Goal: Task Accomplishment & Management: Use online tool/utility

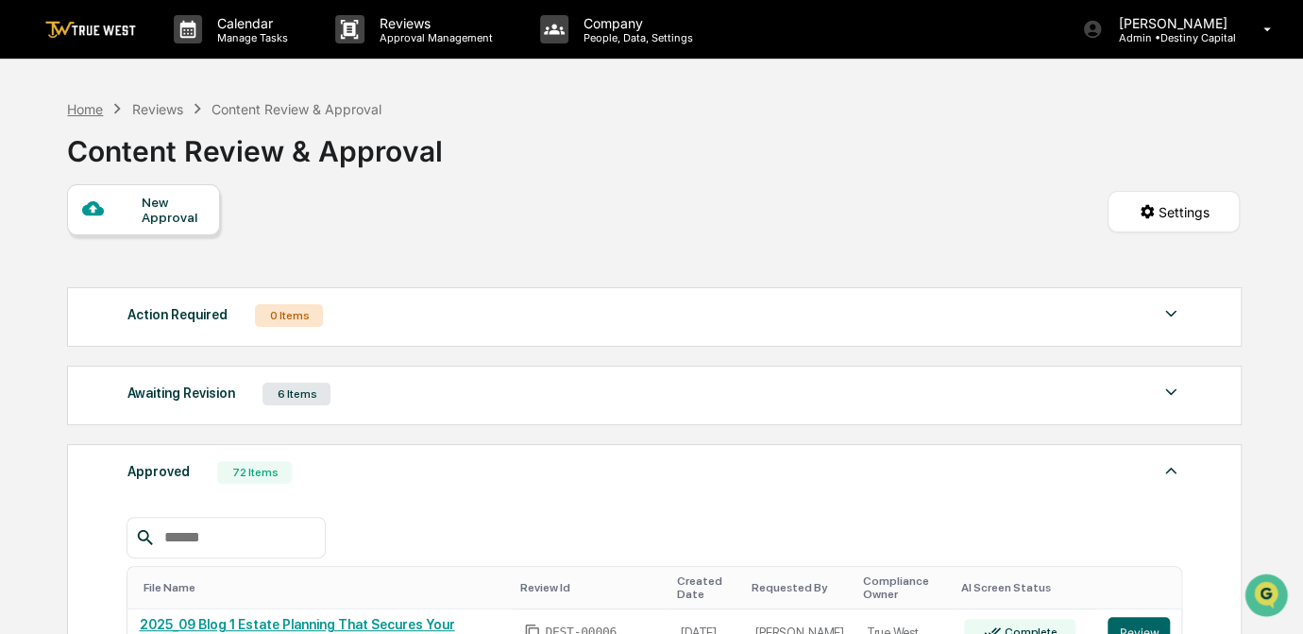
click at [83, 110] on div "Home" at bounding box center [85, 109] width 36 height 16
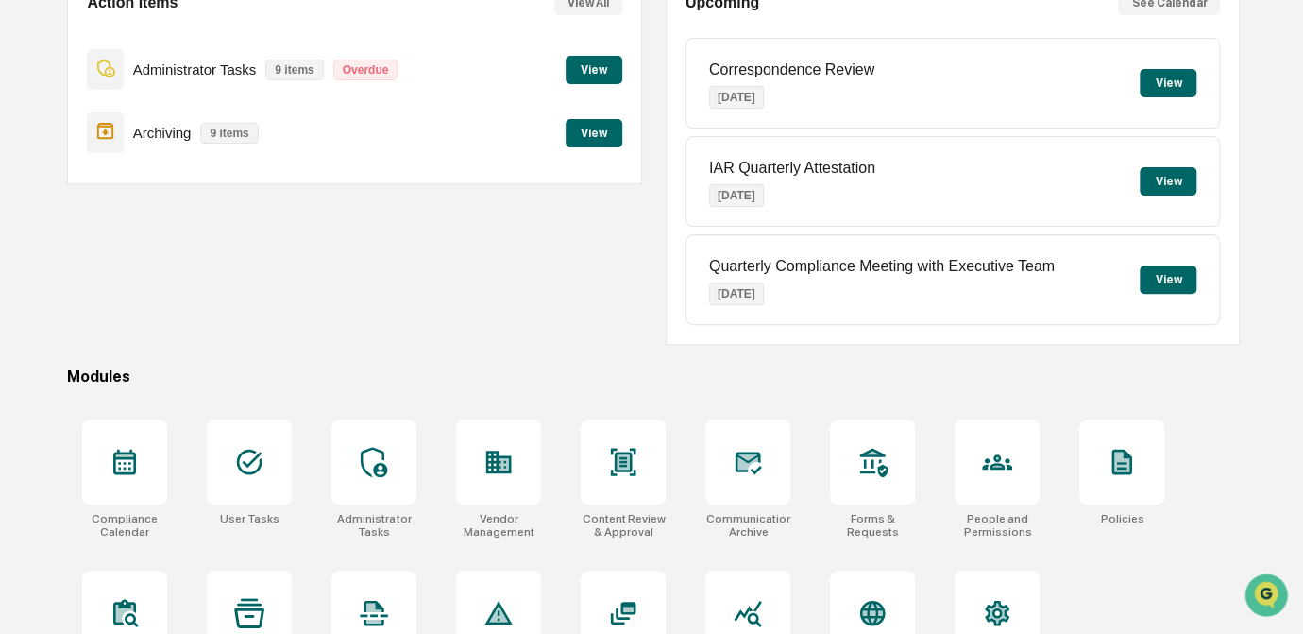
scroll to position [280, 0]
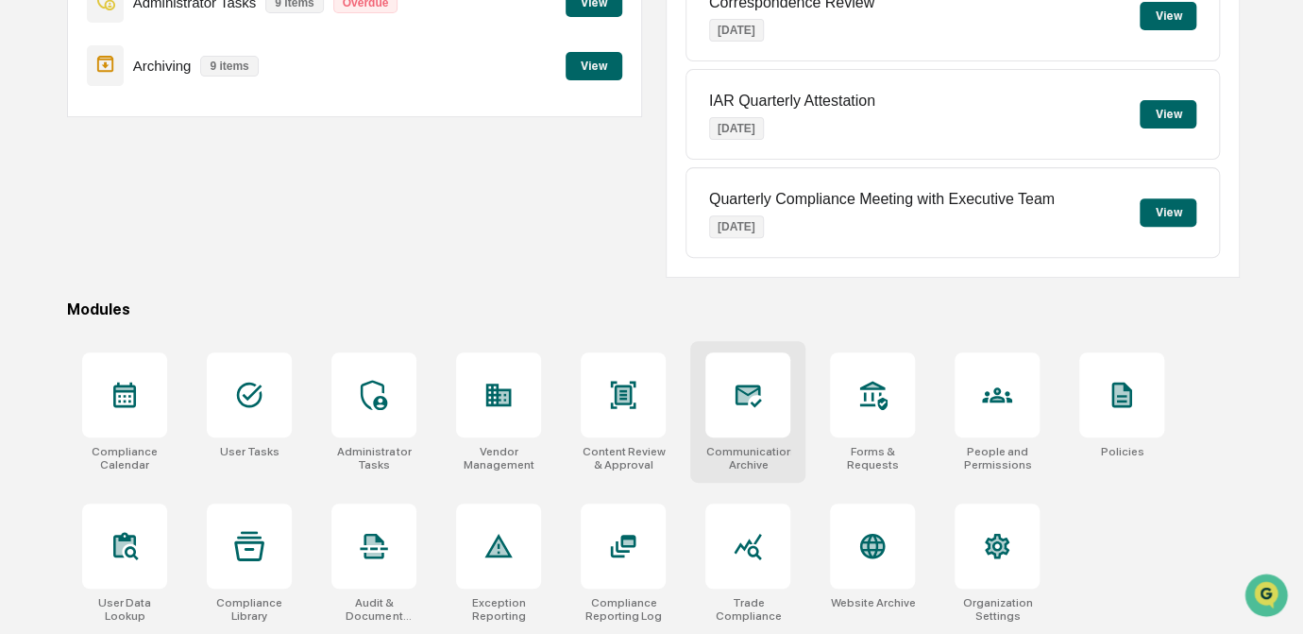
click at [775, 409] on div at bounding box center [747, 394] width 85 height 85
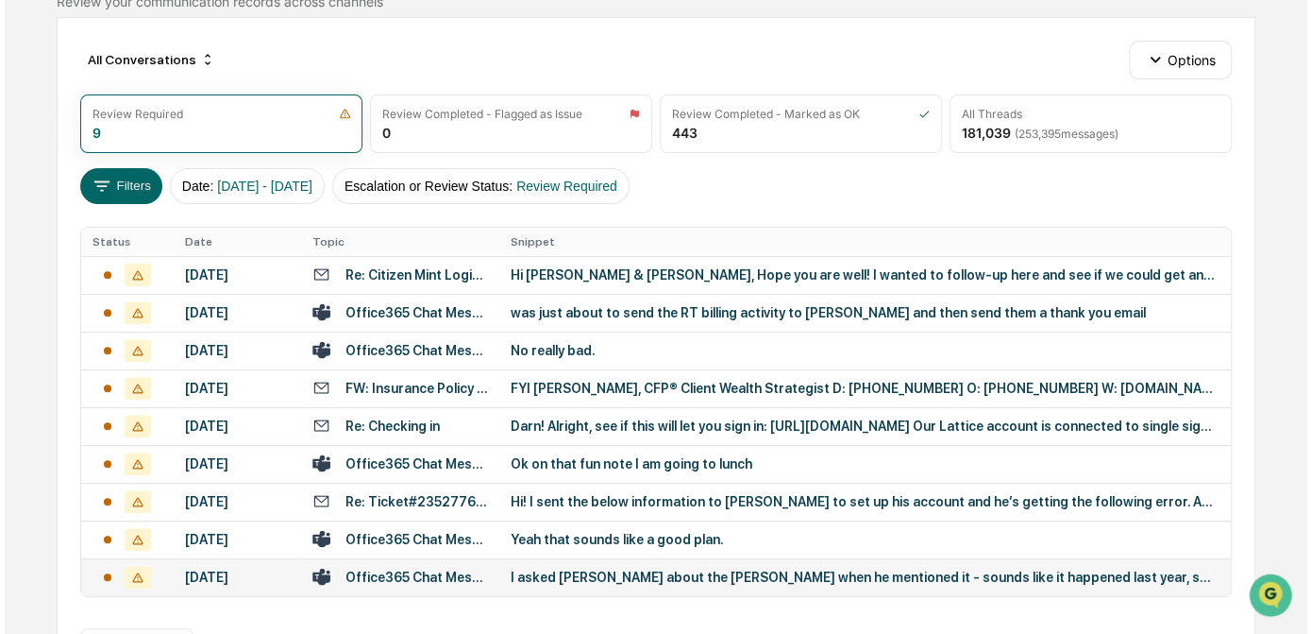
scroll to position [144, 0]
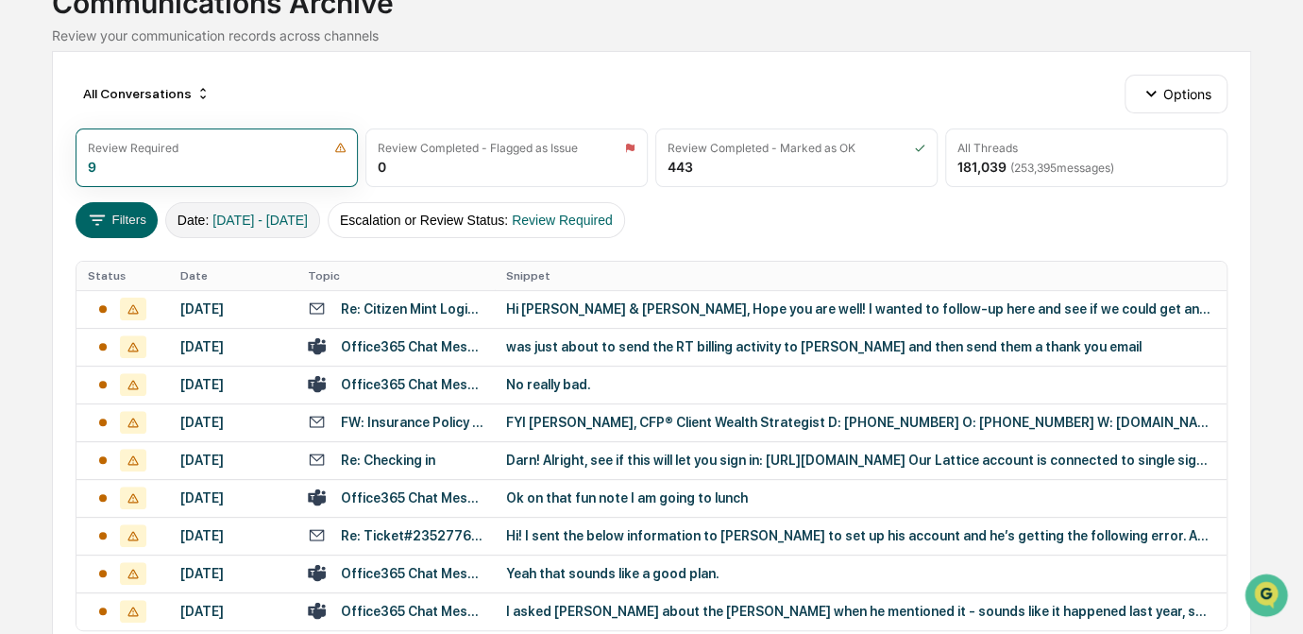
click at [271, 216] on span "[DATE] - [DATE]" at bounding box center [259, 219] width 95 height 15
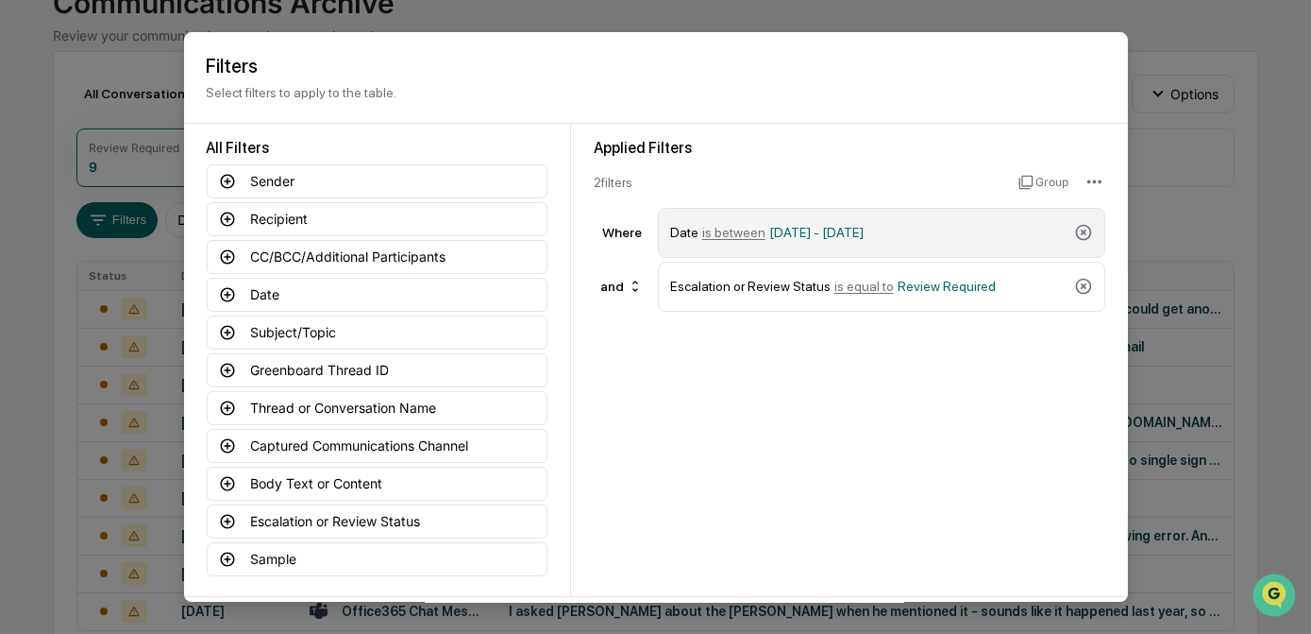
click at [802, 231] on span "[DATE] - [DATE]" at bounding box center [817, 232] width 94 height 15
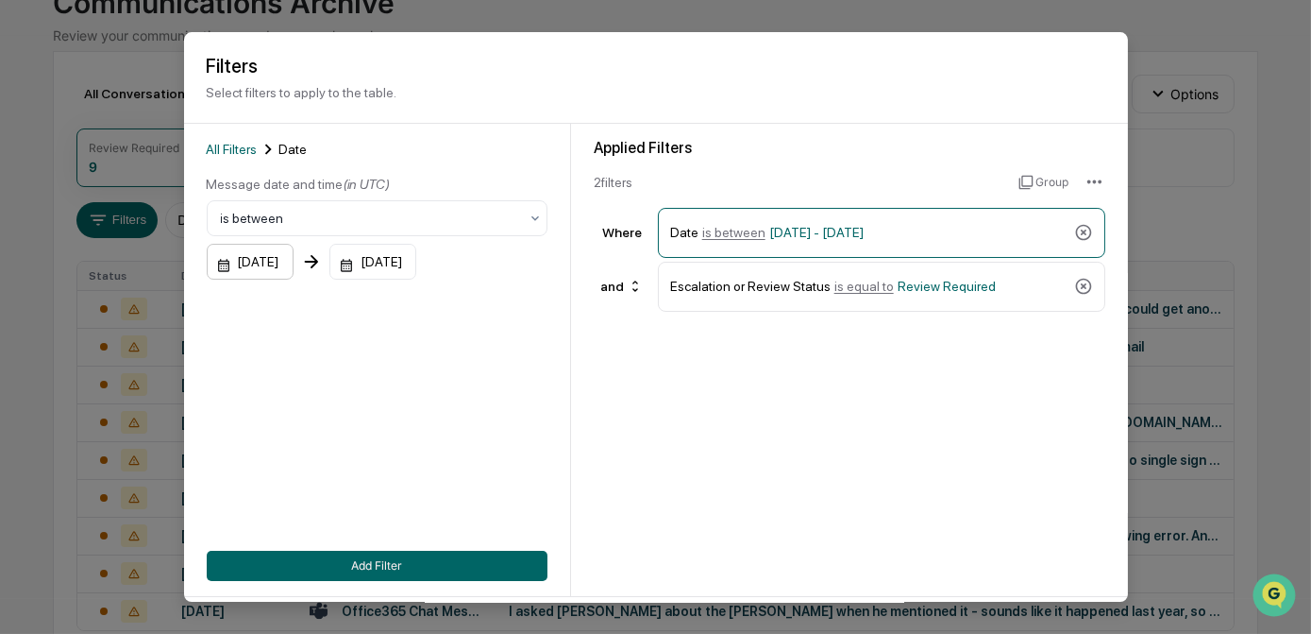
click at [275, 269] on div "[DATE]" at bounding box center [250, 262] width 87 height 36
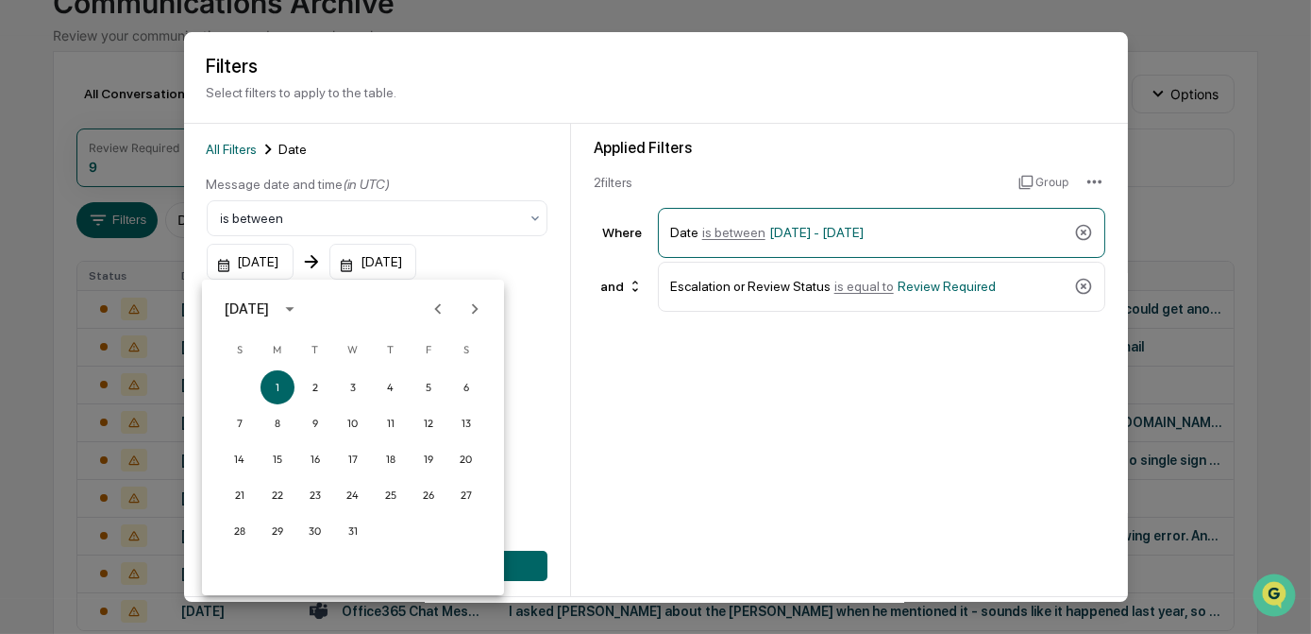
click at [465, 313] on icon "Next month" at bounding box center [475, 308] width 21 height 21
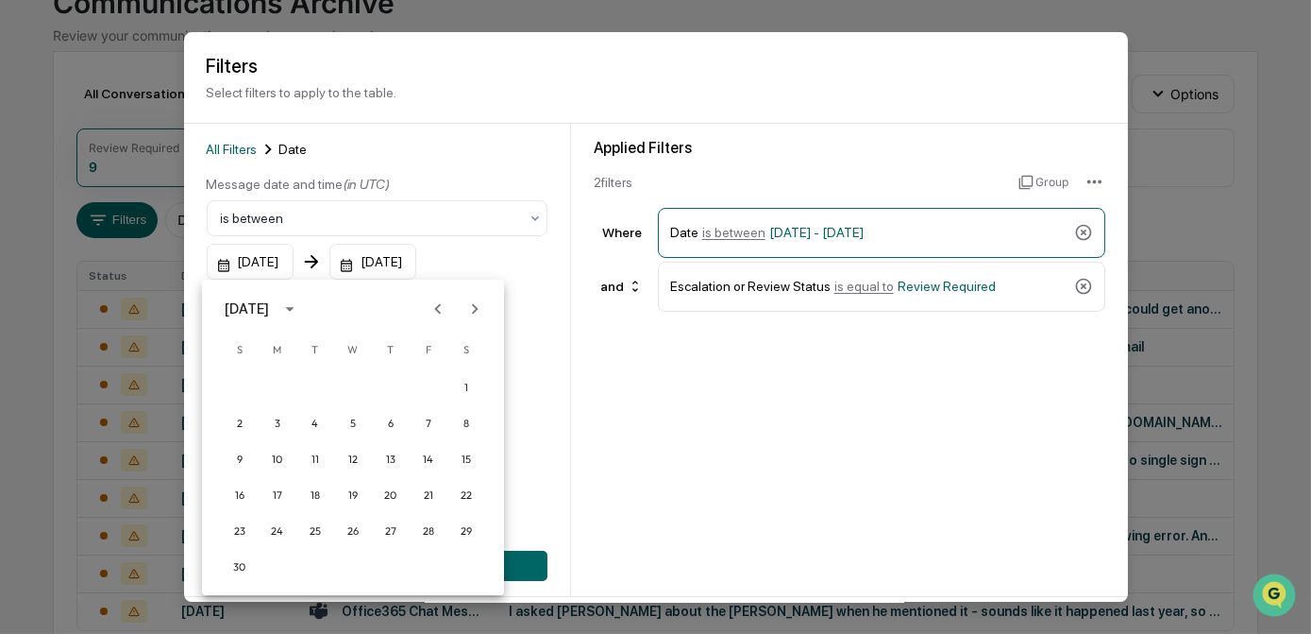
click at [465, 313] on icon "Next month" at bounding box center [475, 308] width 21 height 21
click at [299, 317] on icon "calendar view is open, switch to year view" at bounding box center [289, 308] width 21 height 21
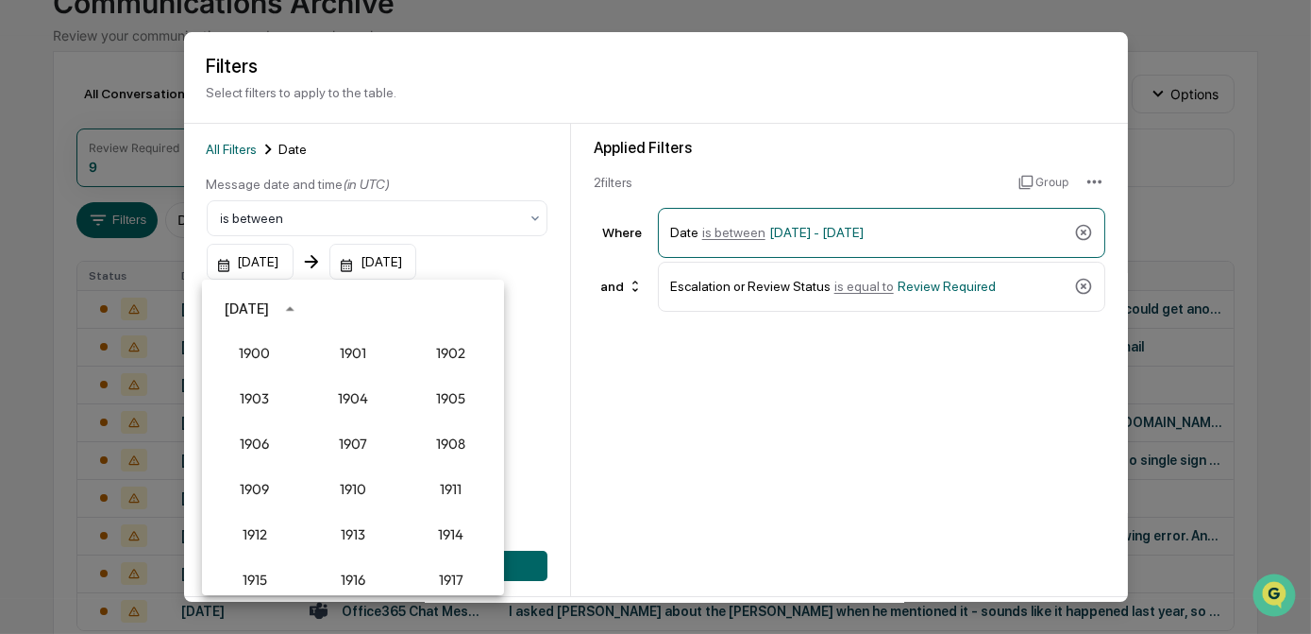
scroll to position [1749, 0]
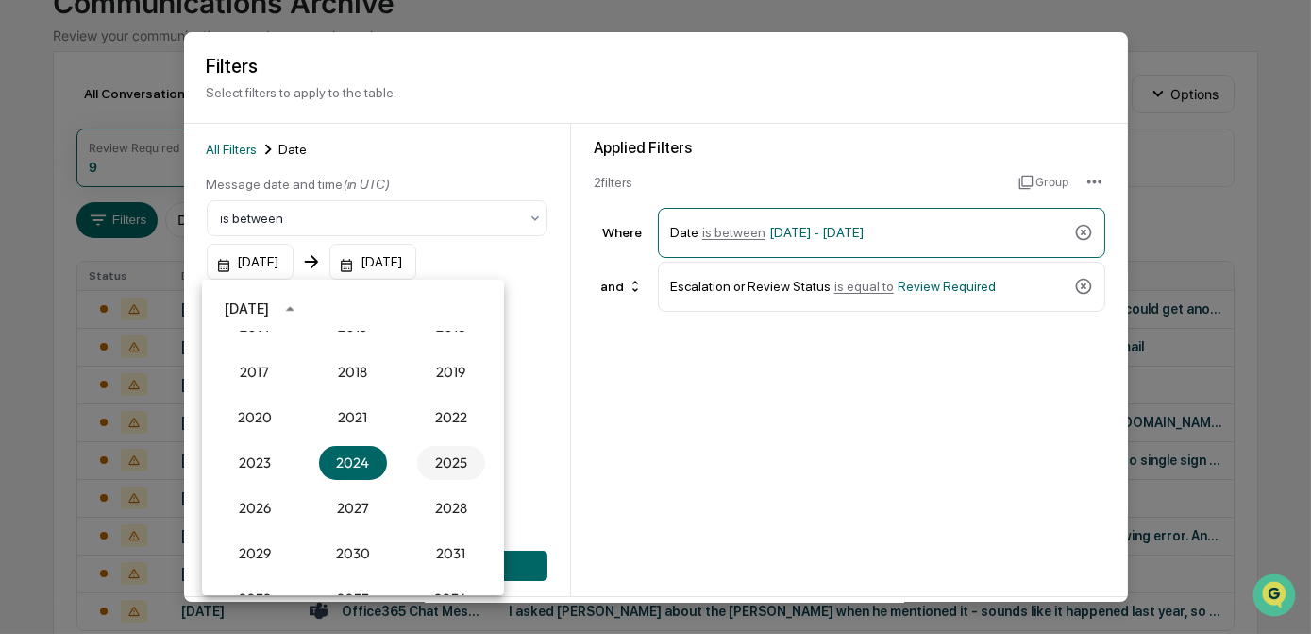
click at [440, 459] on button "2025" at bounding box center [451, 463] width 68 height 34
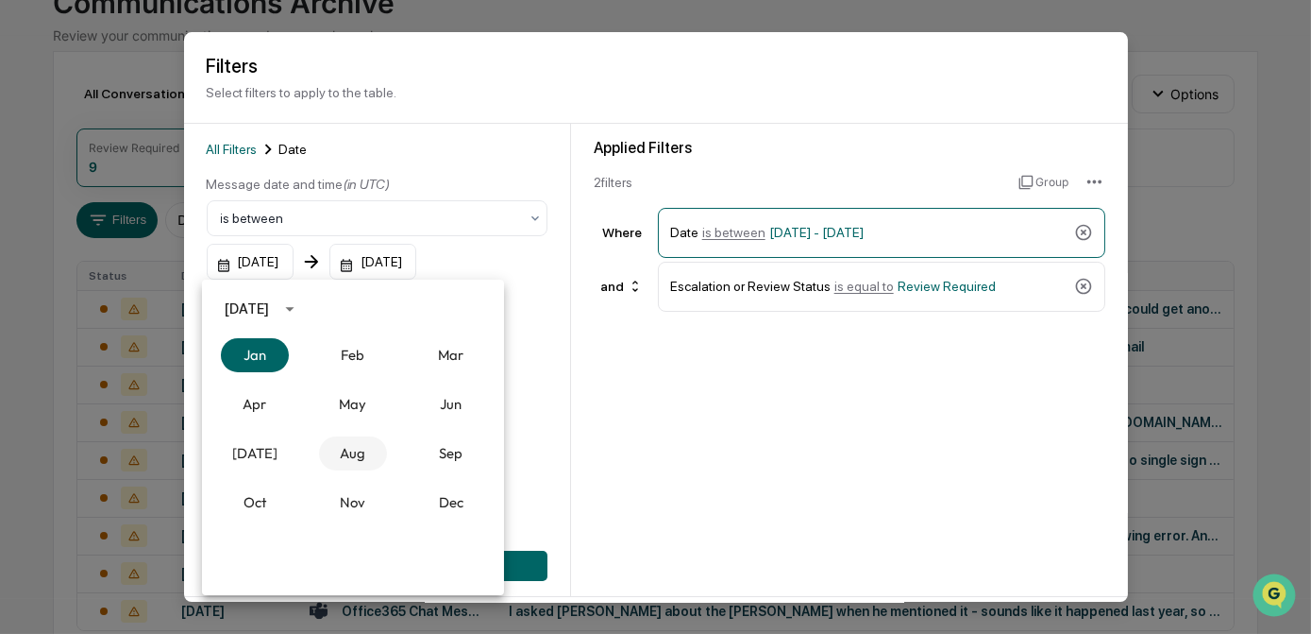
click at [355, 455] on button "Aug" at bounding box center [353, 453] width 68 height 34
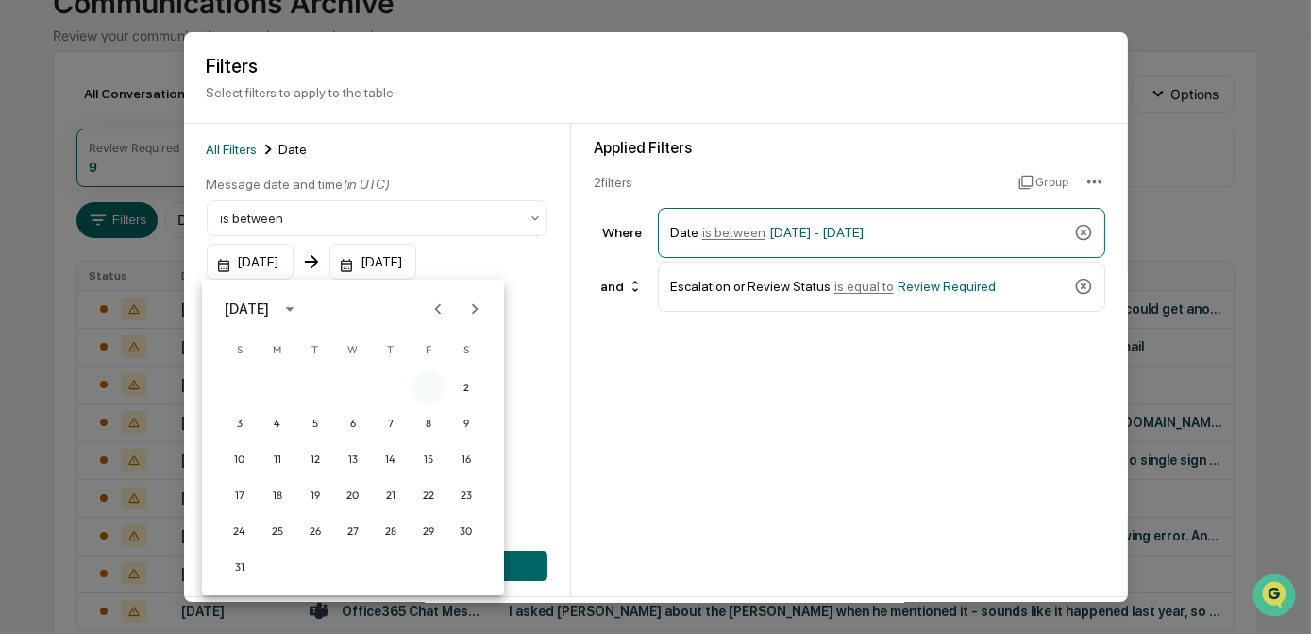
click at [425, 393] on button "1" at bounding box center [429, 387] width 34 height 34
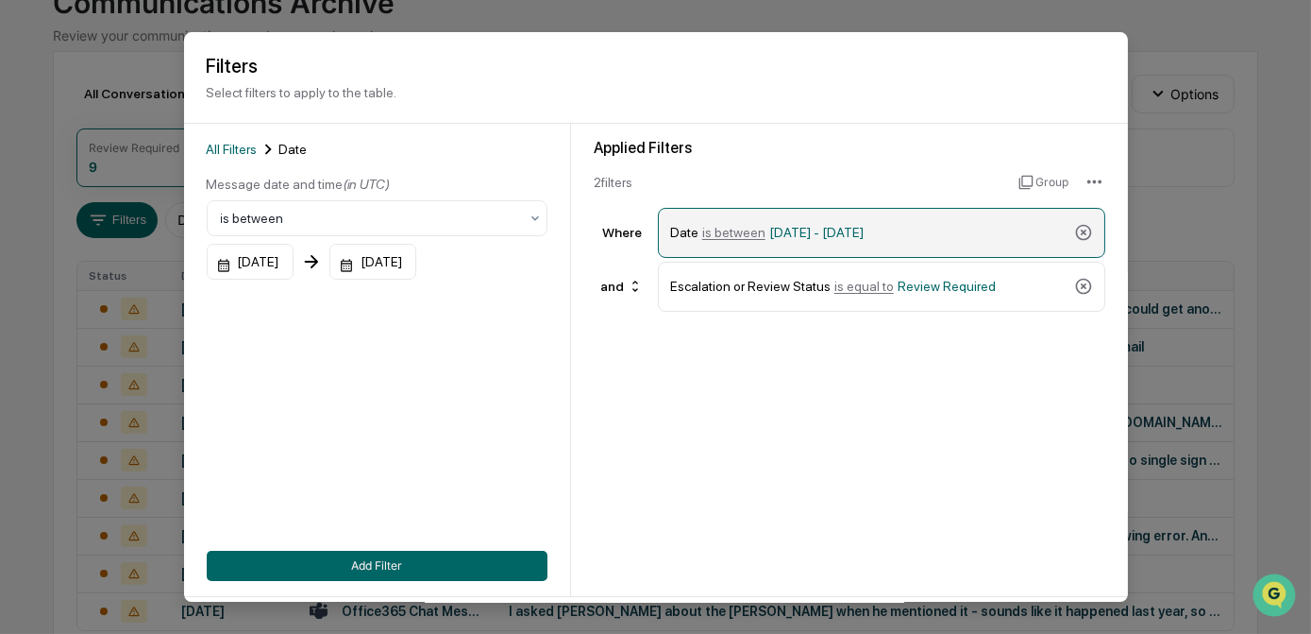
click at [864, 233] on span "[DATE] - [DATE]" at bounding box center [817, 232] width 94 height 15
click at [416, 253] on div "[DATE]" at bounding box center [373, 262] width 87 height 36
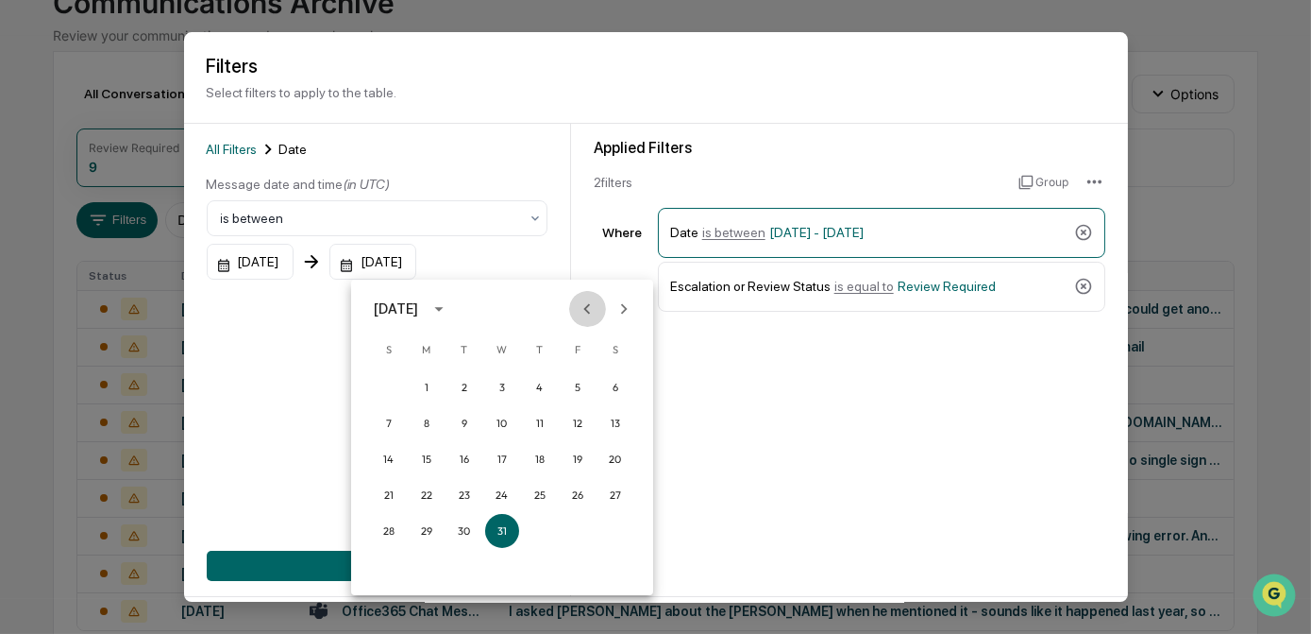
click at [584, 303] on icon "Previous month" at bounding box center [587, 308] width 21 height 21
click at [388, 570] on button "31" at bounding box center [389, 567] width 34 height 34
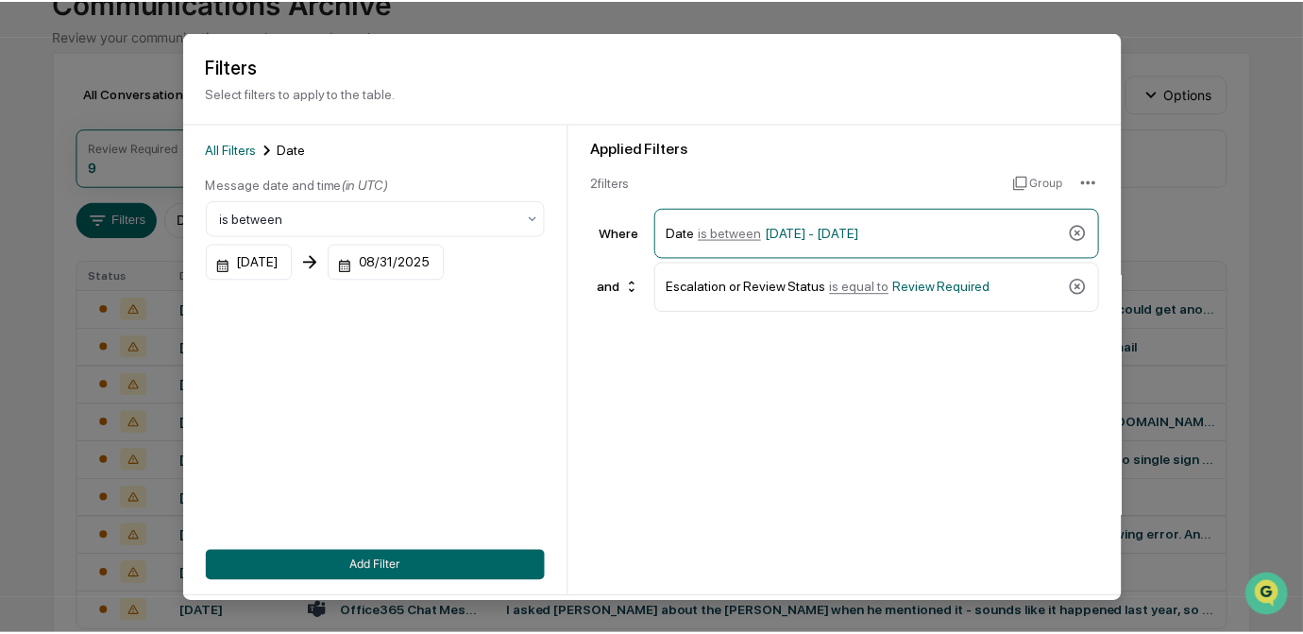
scroll to position [77, 0]
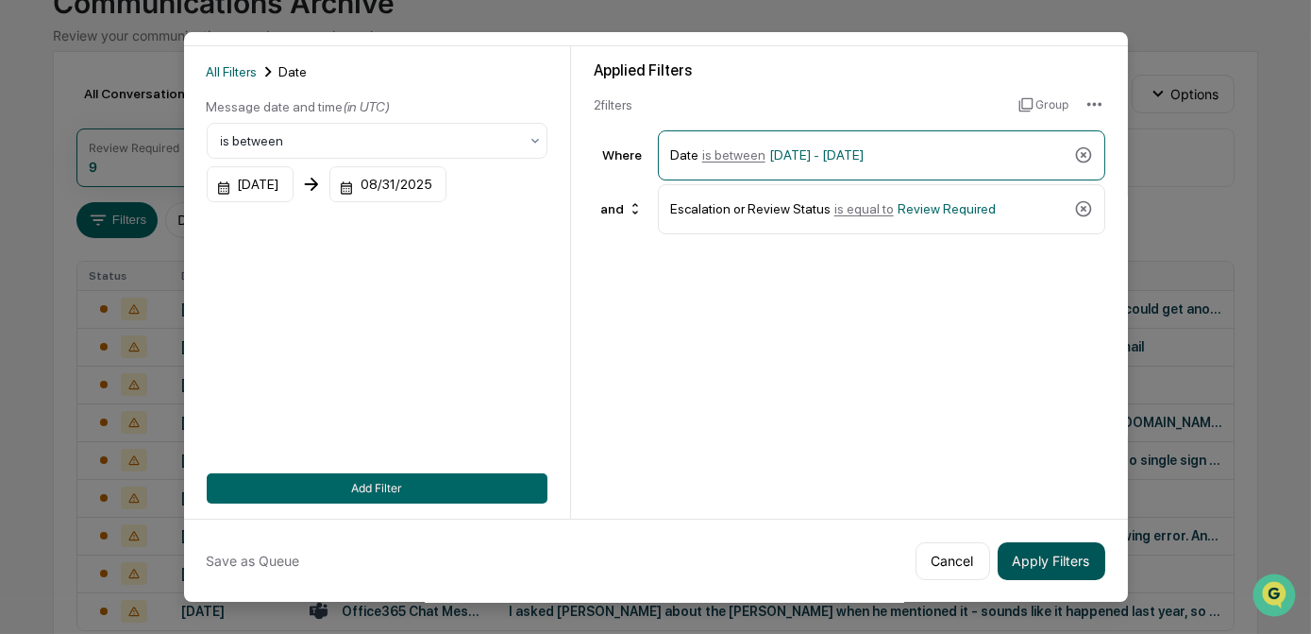
click at [1034, 567] on button "Apply Filters" at bounding box center [1052, 561] width 108 height 38
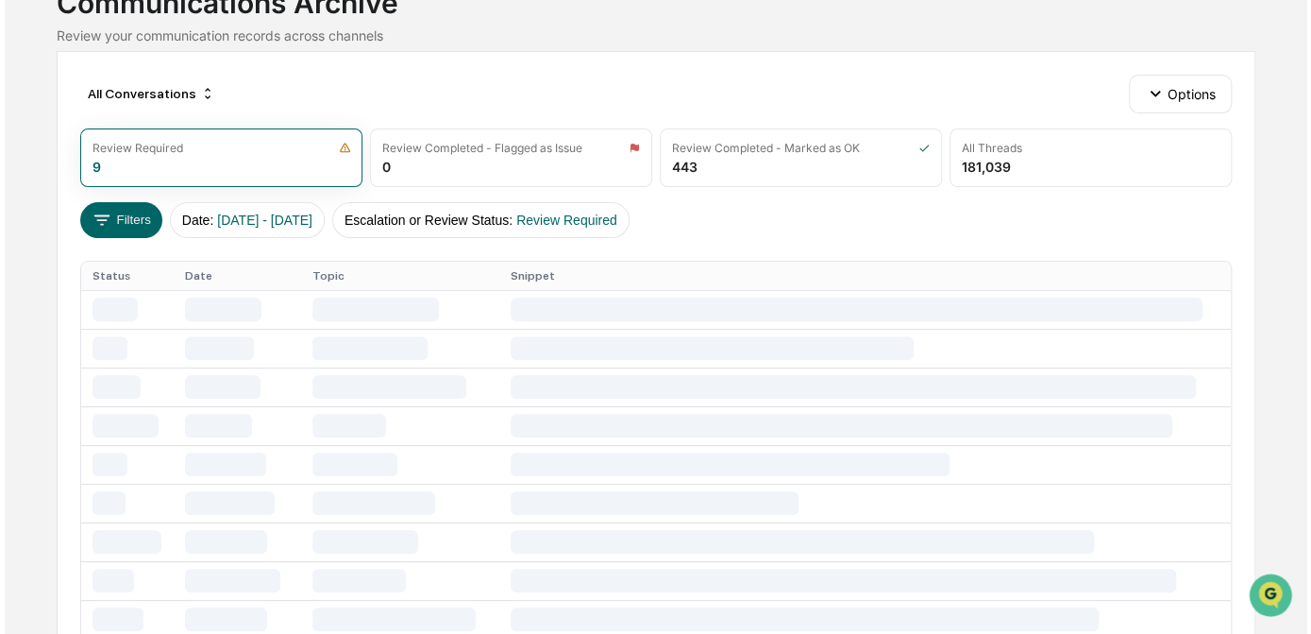
scroll to position [0, 0]
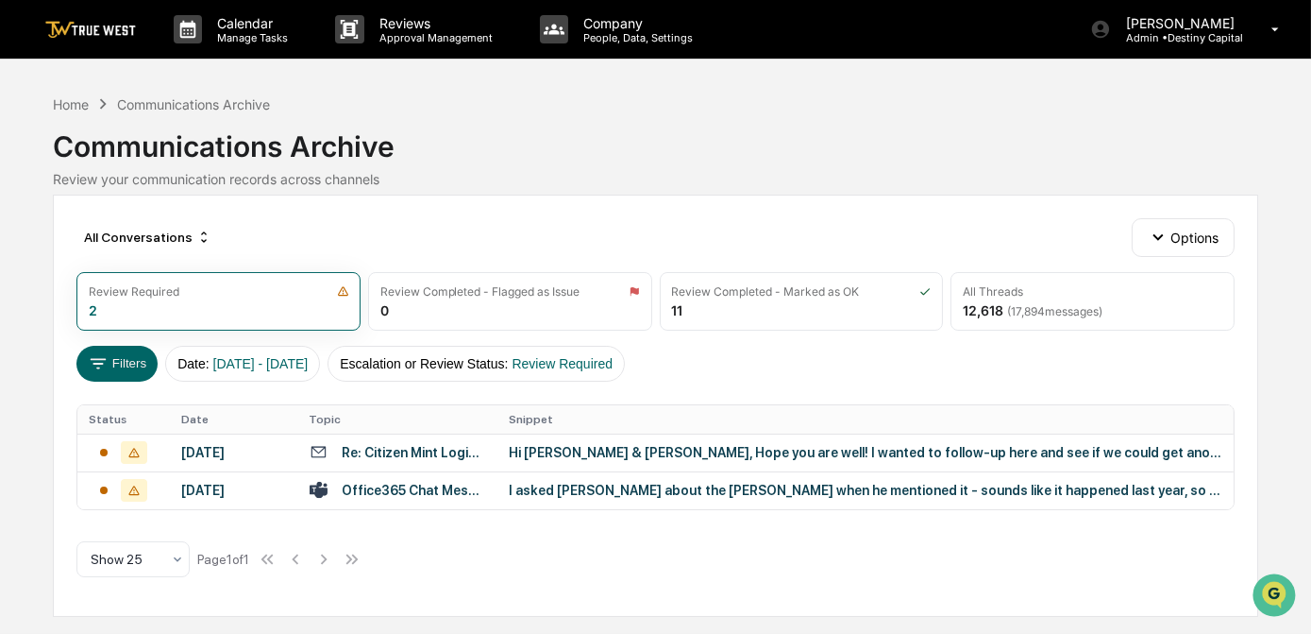
click at [25, 413] on div "Calendar Manage Tasks Reviews Approval Management Company People, Data, Setting…" at bounding box center [655, 317] width 1311 height 634
click at [575, 451] on div "Hi [PERSON_NAME] & [PERSON_NAME], Hope you are well! I wanted to follow-up here…" at bounding box center [866, 452] width 714 height 15
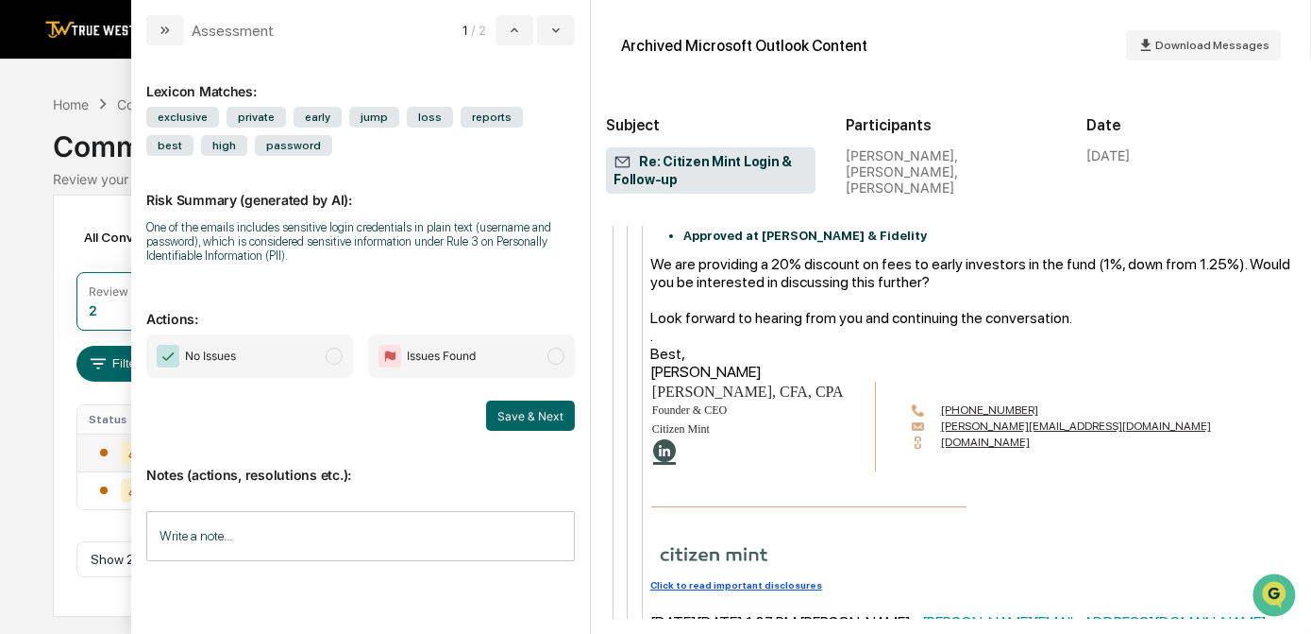
scroll to position [2787, 0]
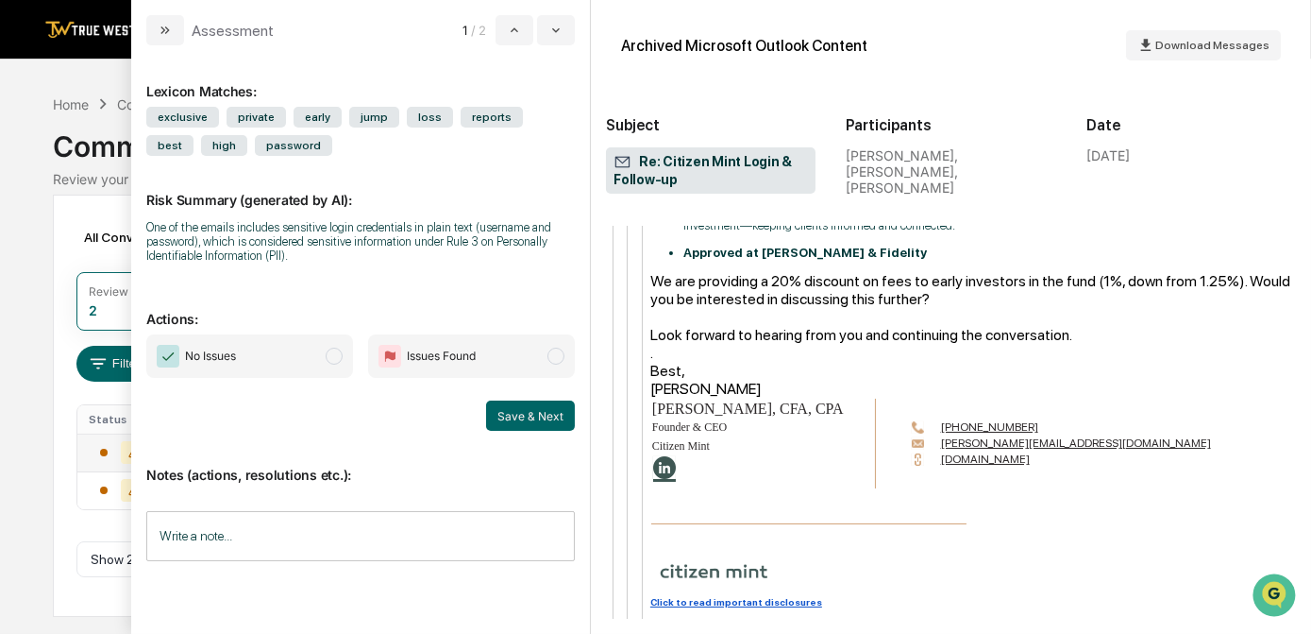
click at [259, 374] on span "No Issues" at bounding box center [249, 355] width 207 height 43
click at [552, 419] on button "Save & Next" at bounding box center [530, 415] width 89 height 30
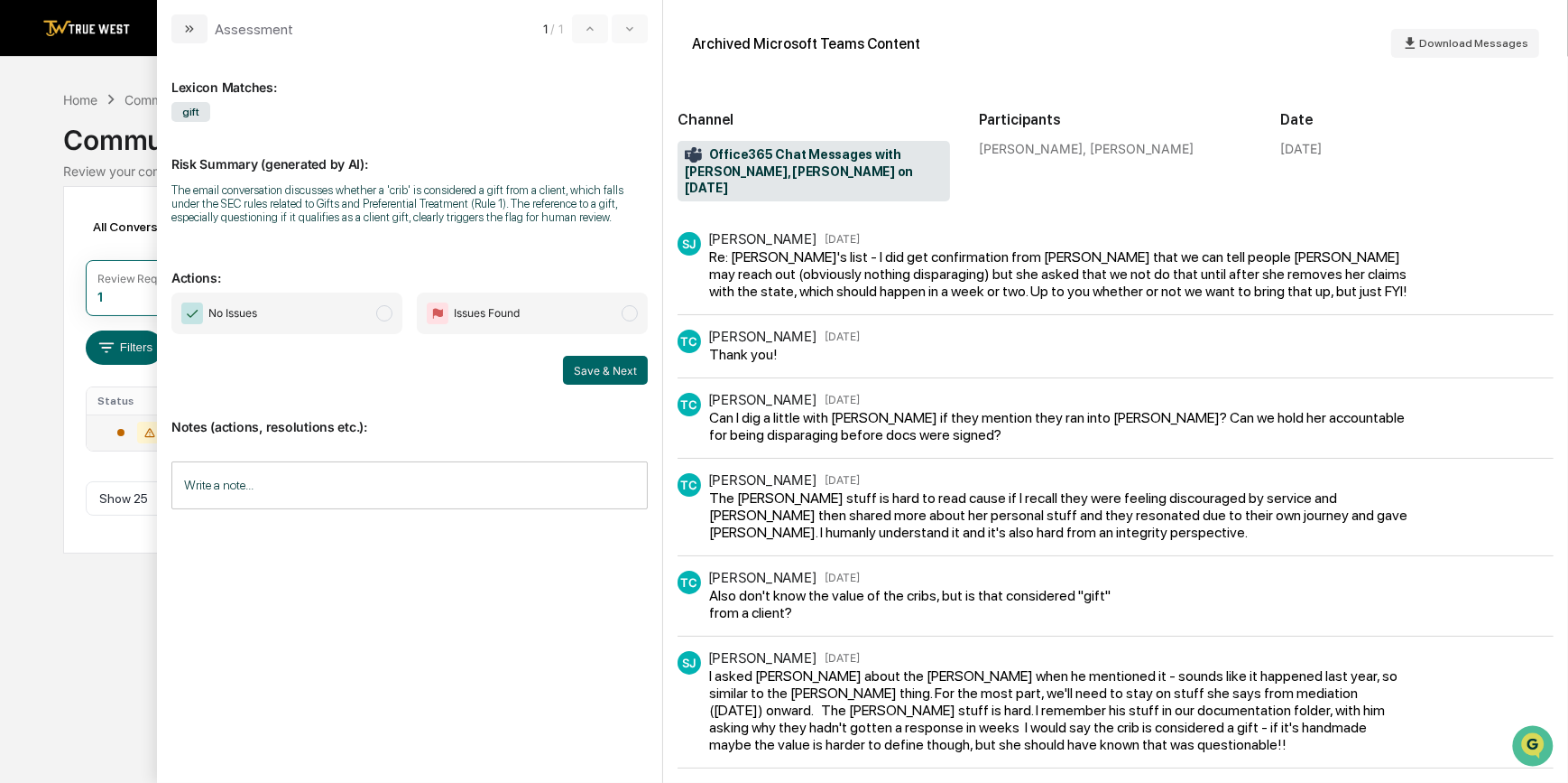
click at [1192, 334] on div "TC [PERSON_NAME] [DATE] Thank you!" at bounding box center [1115, 346] width 876 height 33
click at [505, 480] on input "Write a note..." at bounding box center [409, 485] width 477 height 48
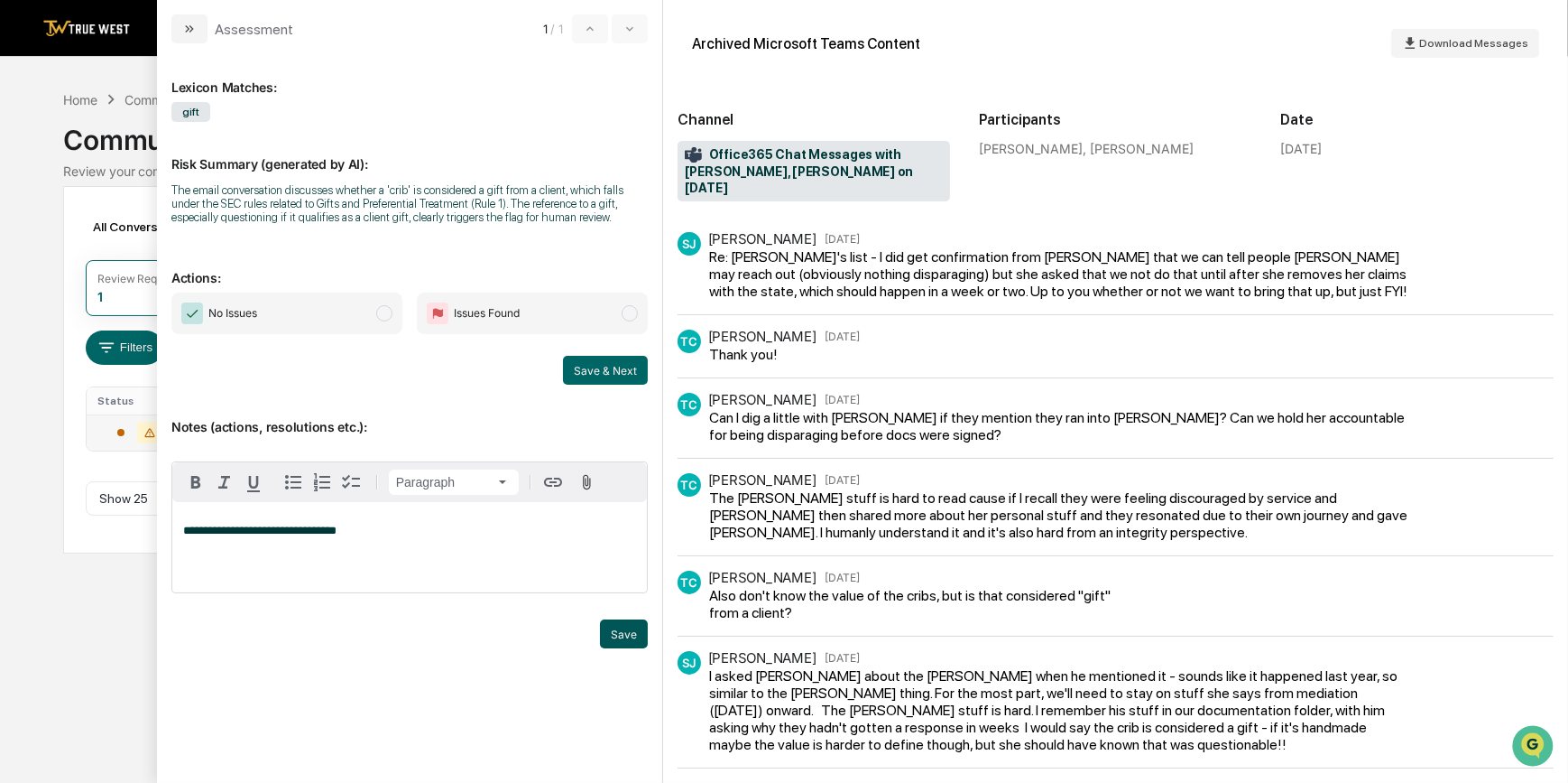
click at [633, 605] on button "Save" at bounding box center [624, 634] width 48 height 29
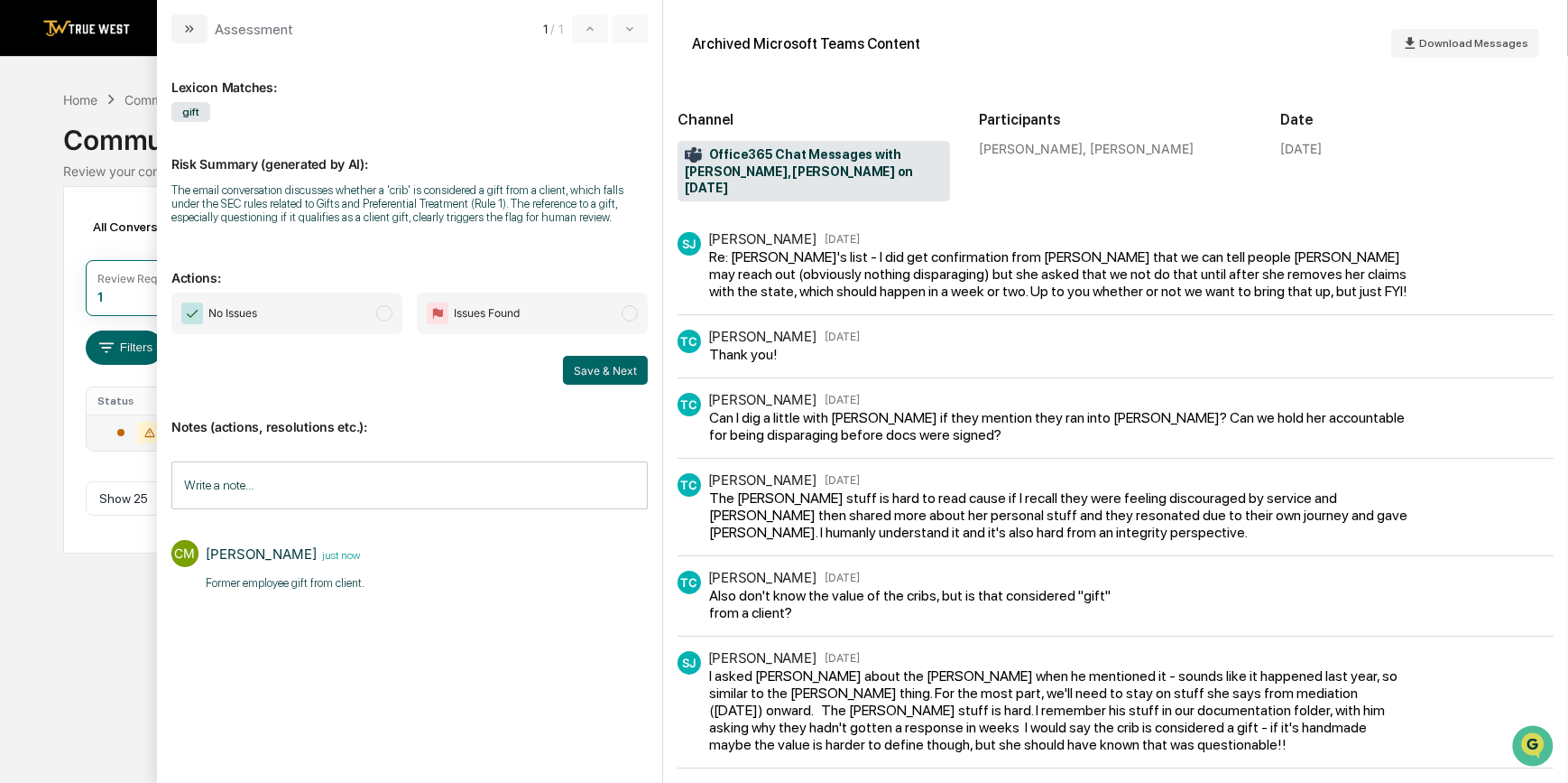
click at [281, 310] on span "No Issues" at bounding box center [287, 313] width 231 height 41
click at [605, 374] on button "Save & Next" at bounding box center [605, 370] width 85 height 29
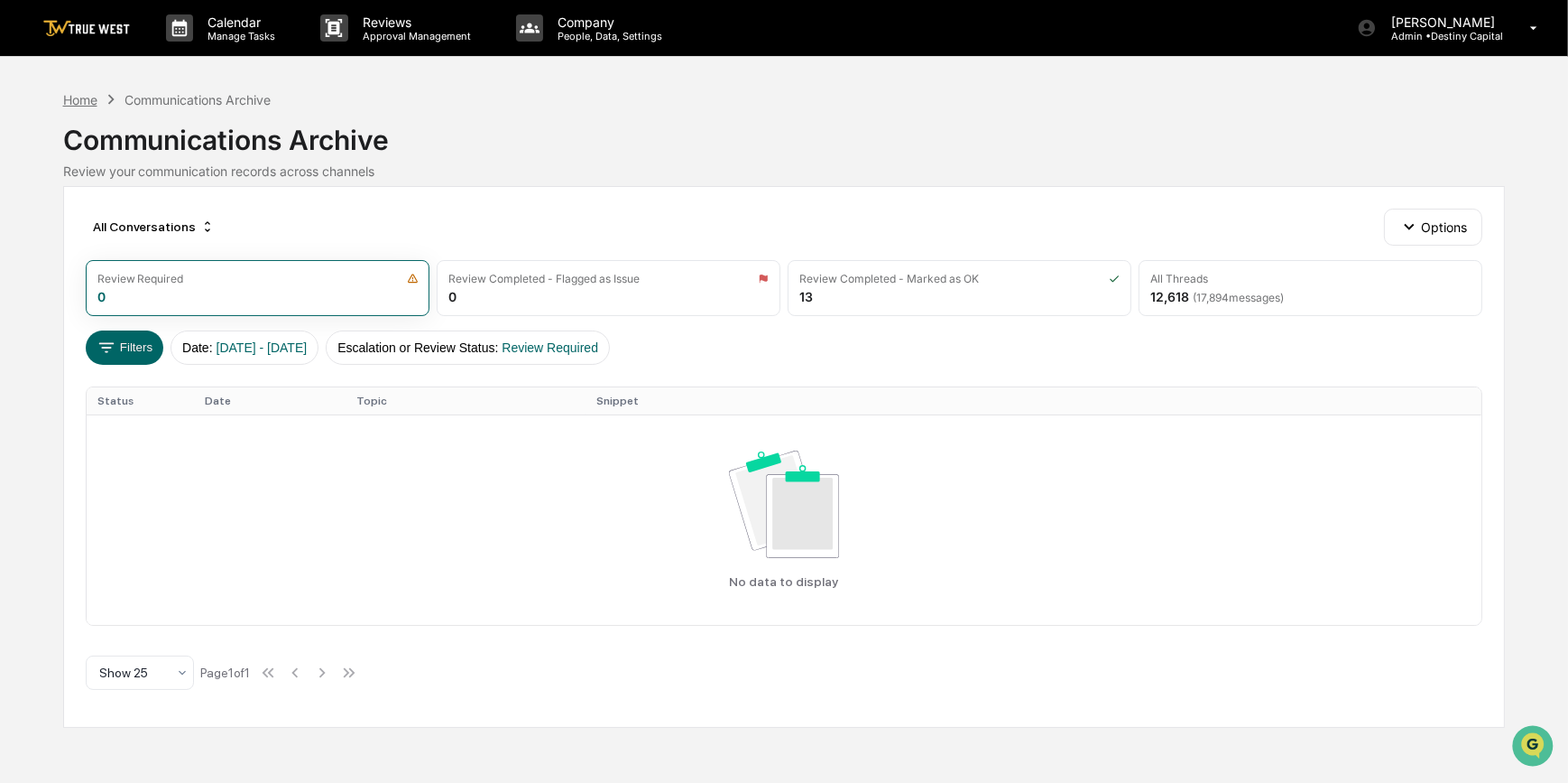
click at [76, 101] on div "Home" at bounding box center [80, 99] width 34 height 15
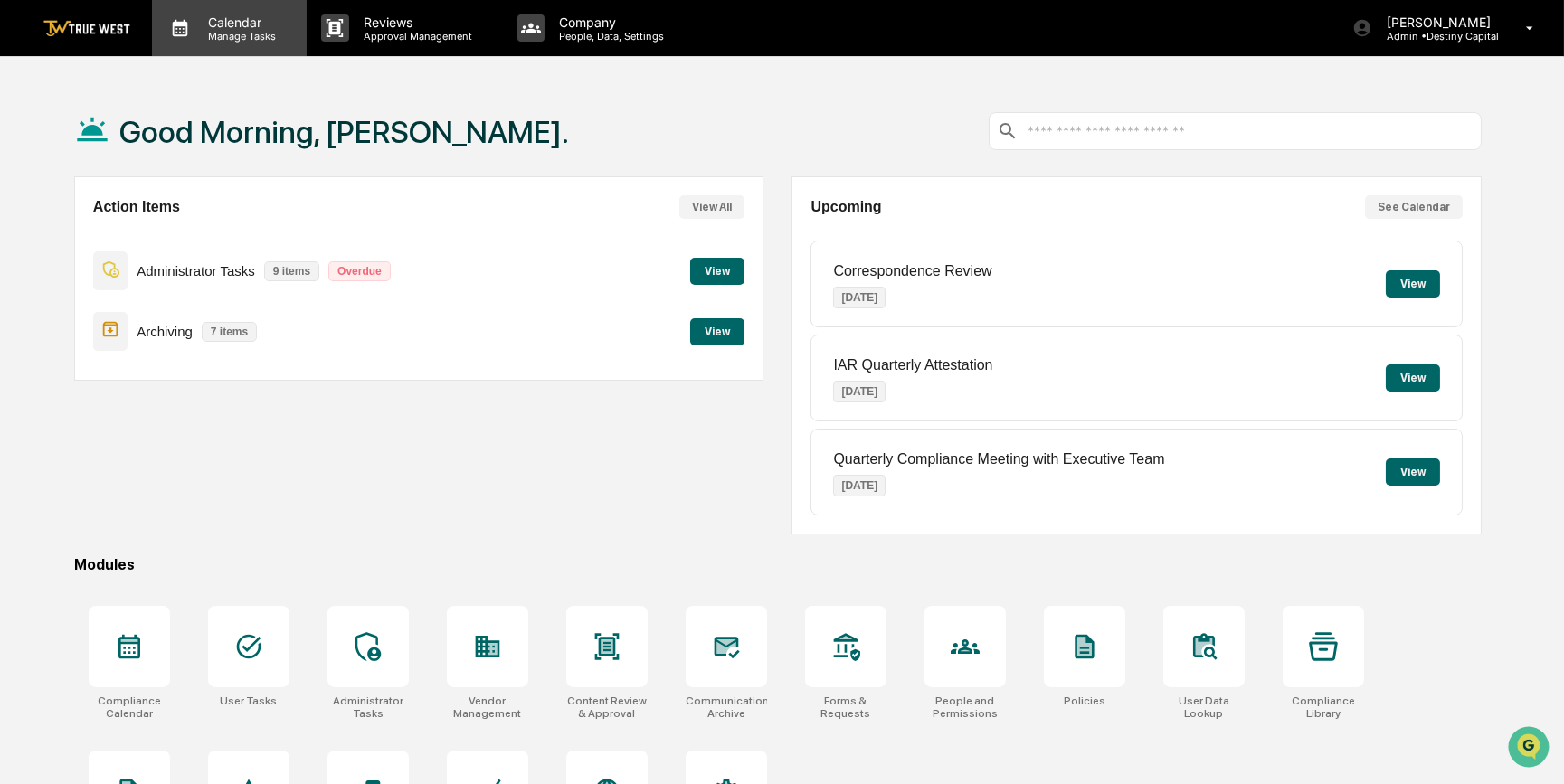
click at [234, 16] on p "Calendar" at bounding box center [238, 22] width 91 height 15
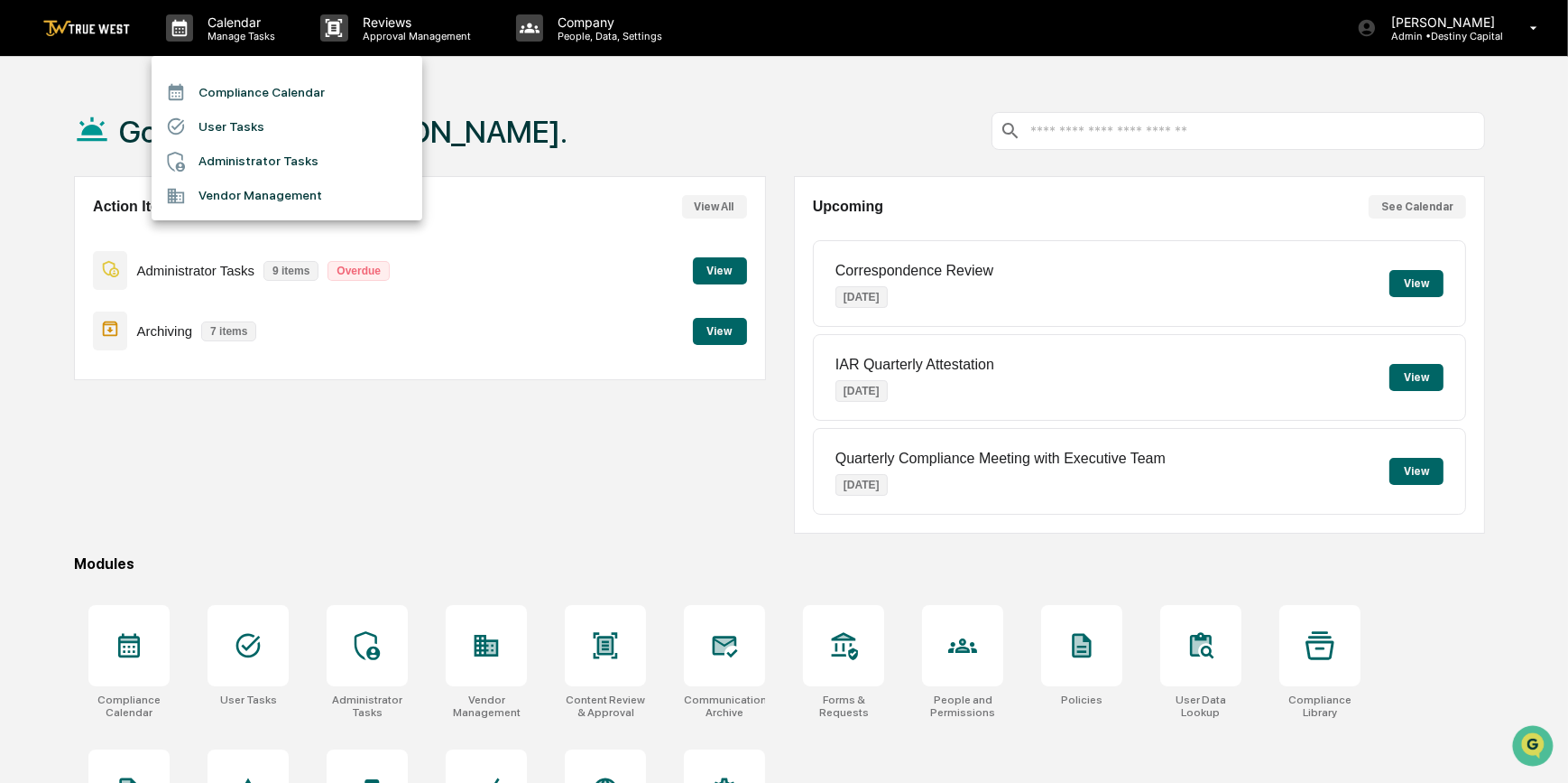
click at [247, 91] on li "Compliance Calendar" at bounding box center [287, 92] width 270 height 34
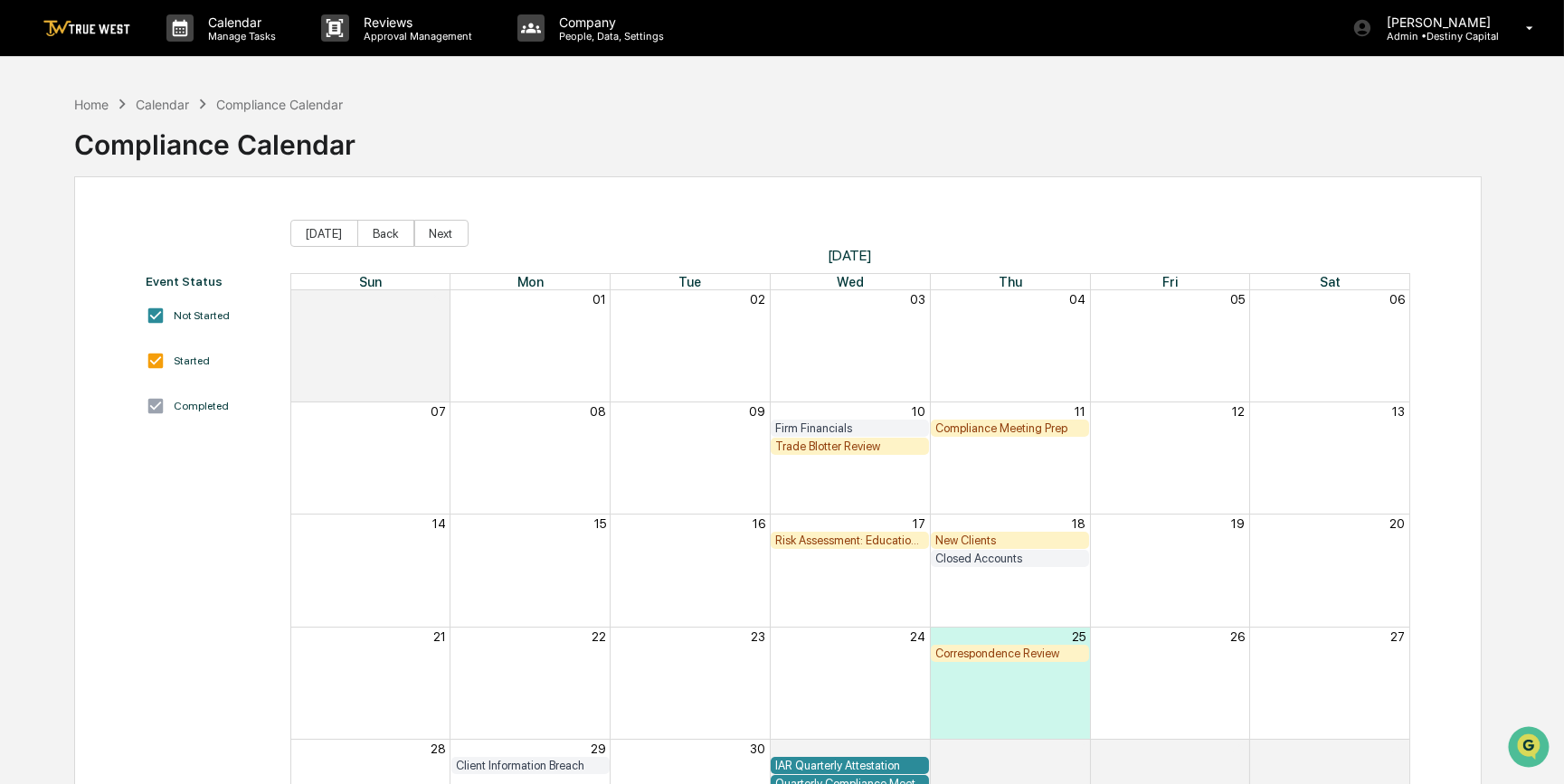
click at [1002, 427] on div "Compliance Meeting Prep" at bounding box center [1009, 428] width 149 height 13
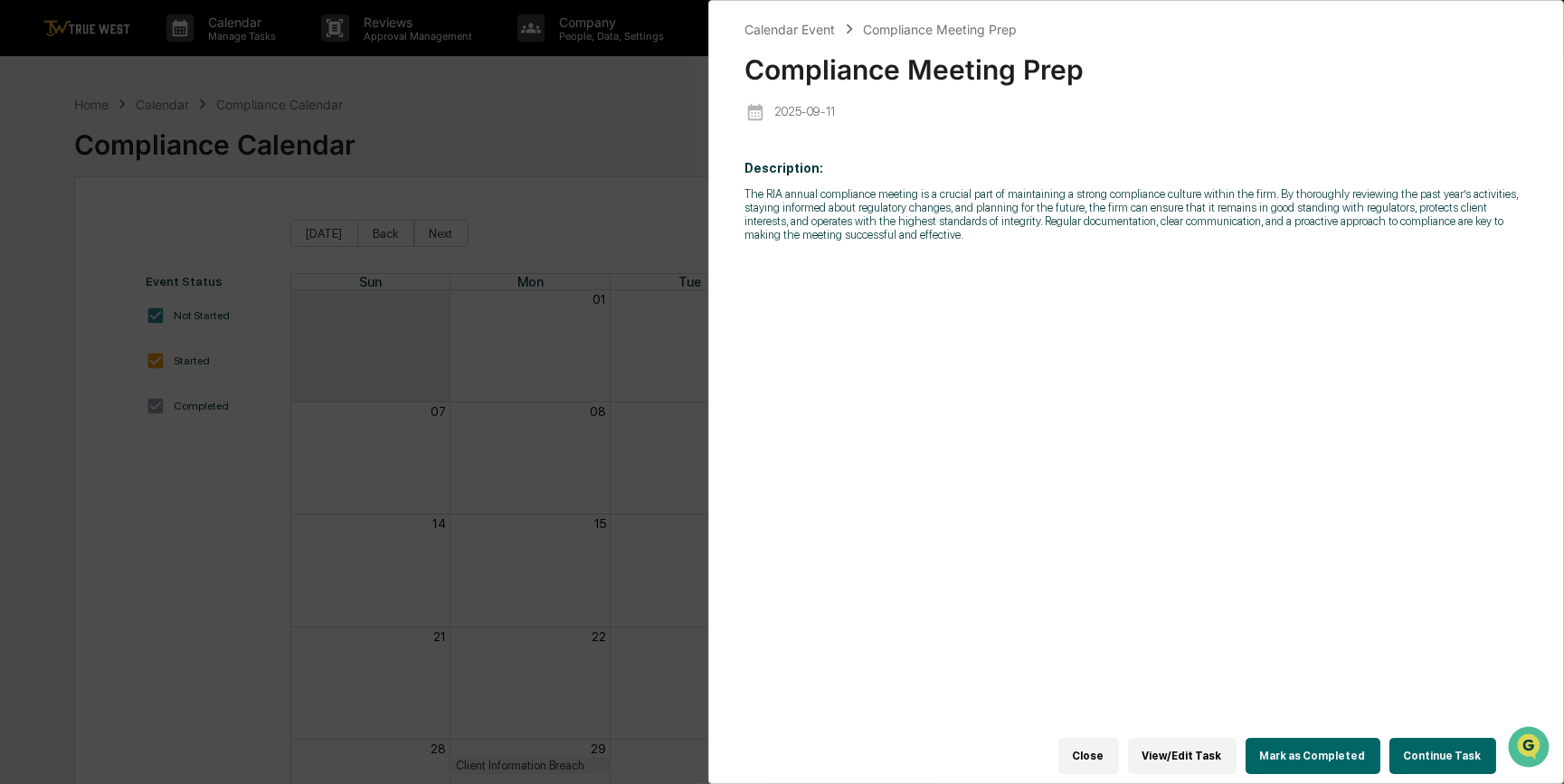
click at [1247, 606] on button "Continue Task" at bounding box center [1441, 755] width 106 height 36
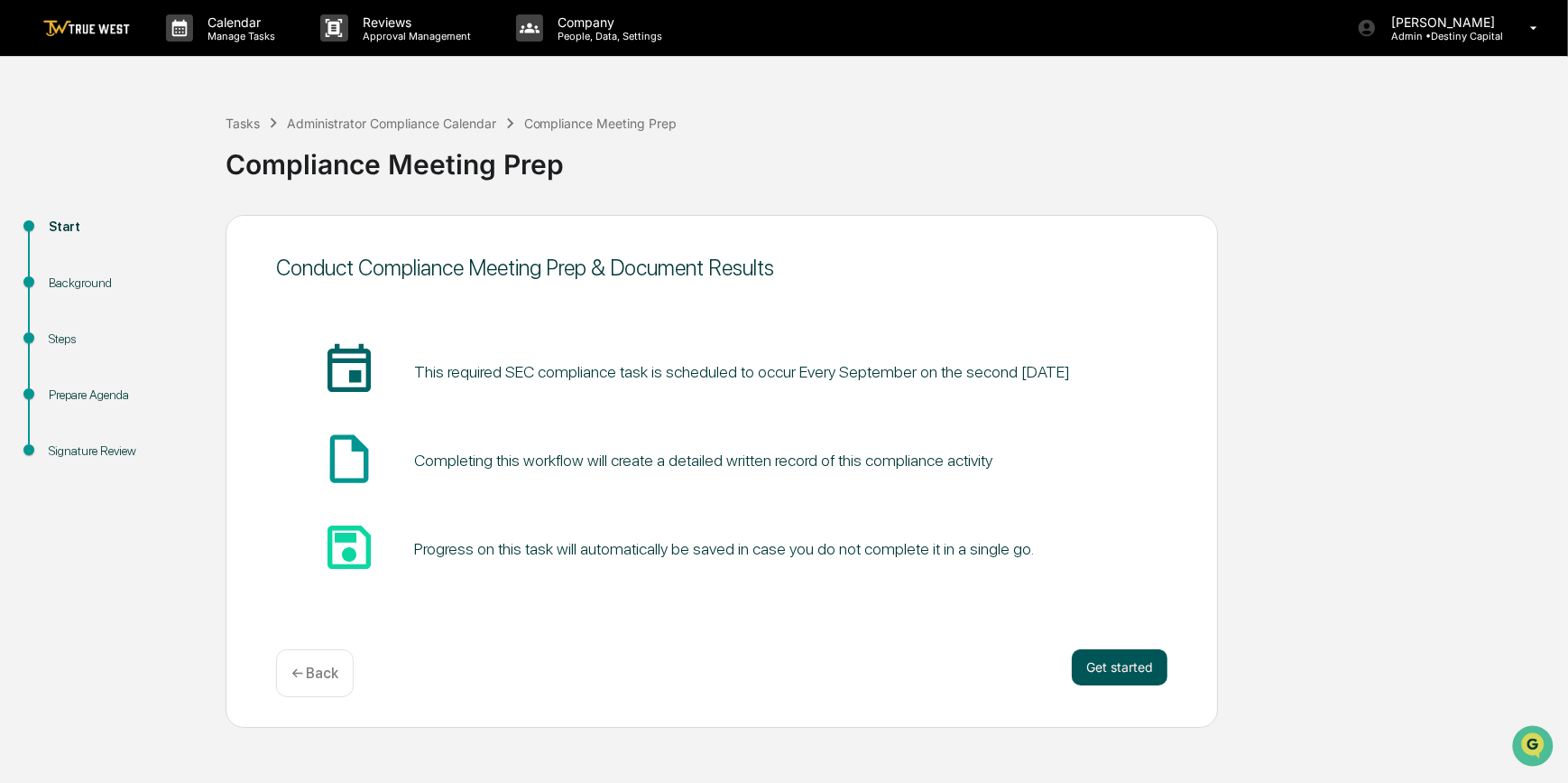
click at [1128, 605] on button "Get started" at bounding box center [1120, 667] width 96 height 36
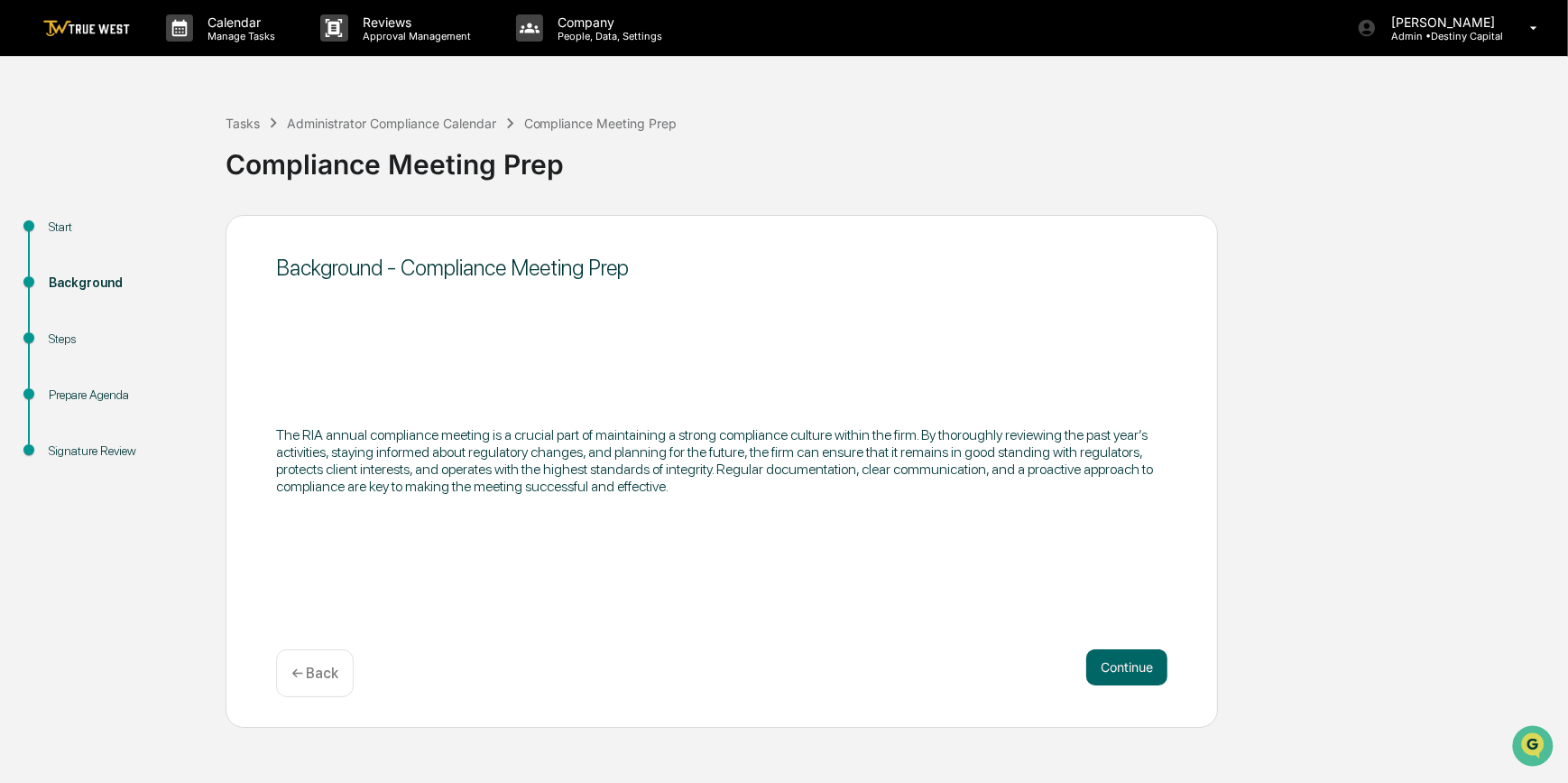
click at [1128, 605] on button "Continue" at bounding box center [1127, 667] width 81 height 36
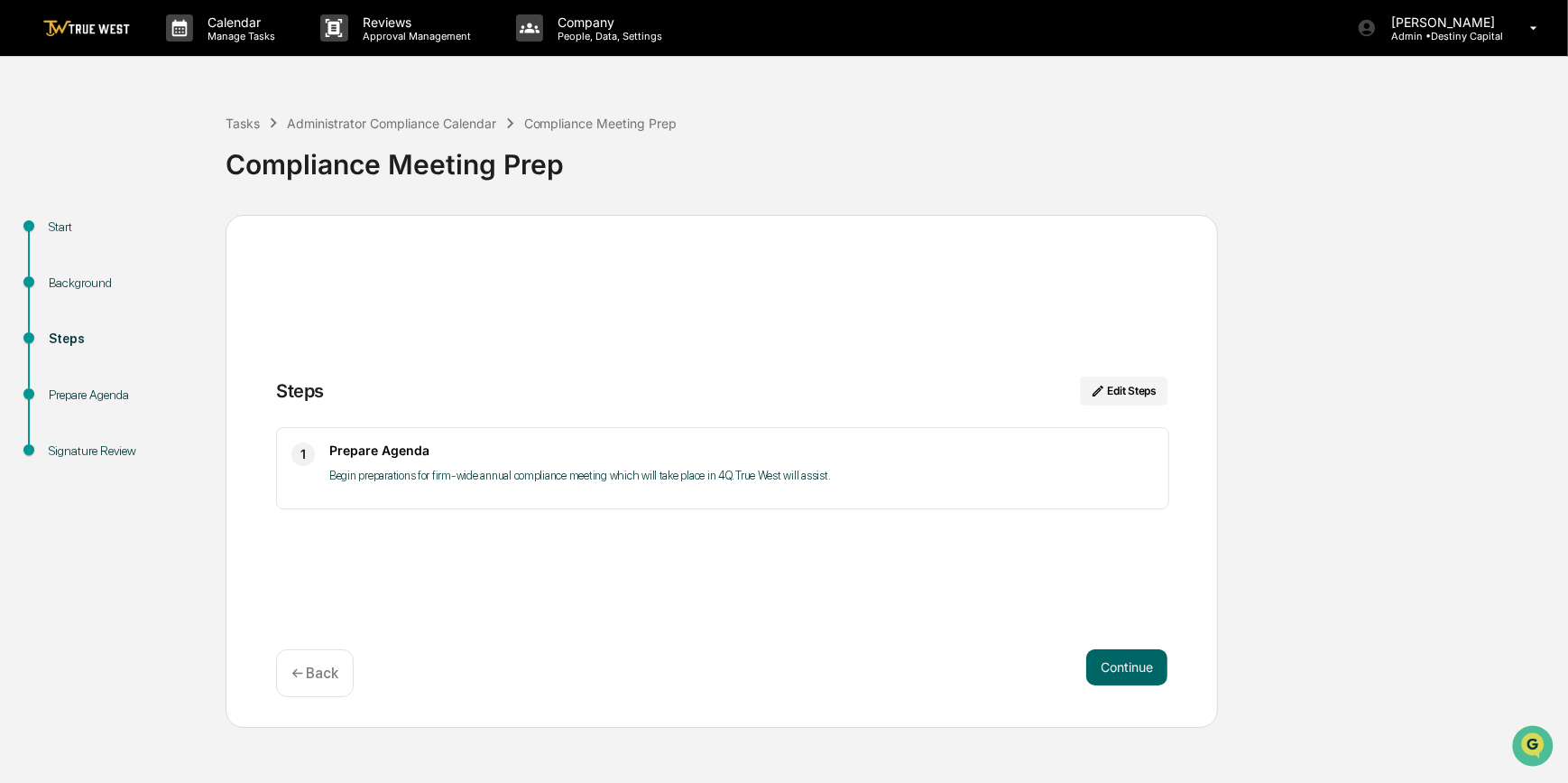
click at [1128, 605] on button "Continue" at bounding box center [1127, 667] width 81 height 36
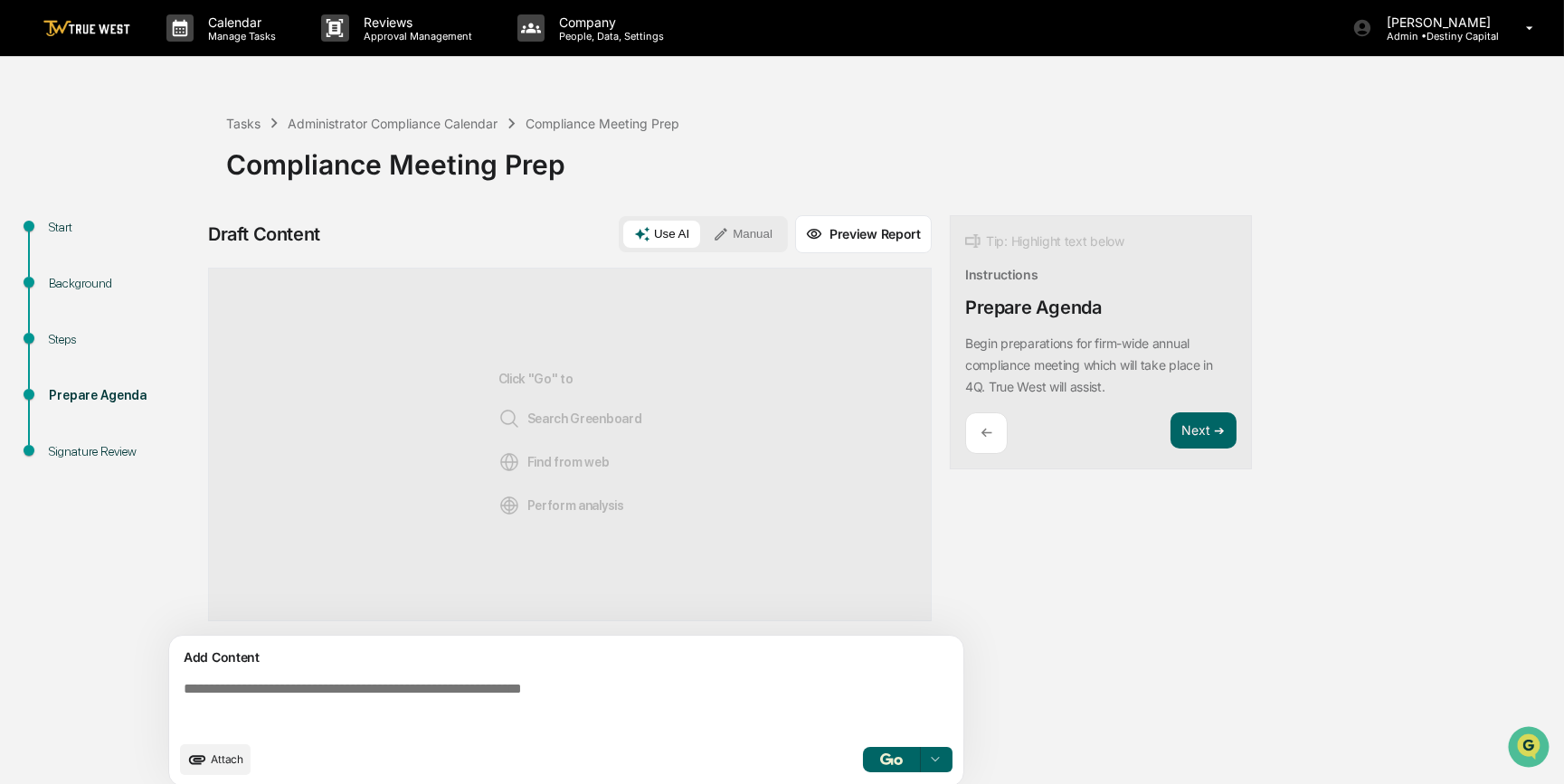
click at [631, 606] on textarea at bounding box center [569, 706] width 786 height 65
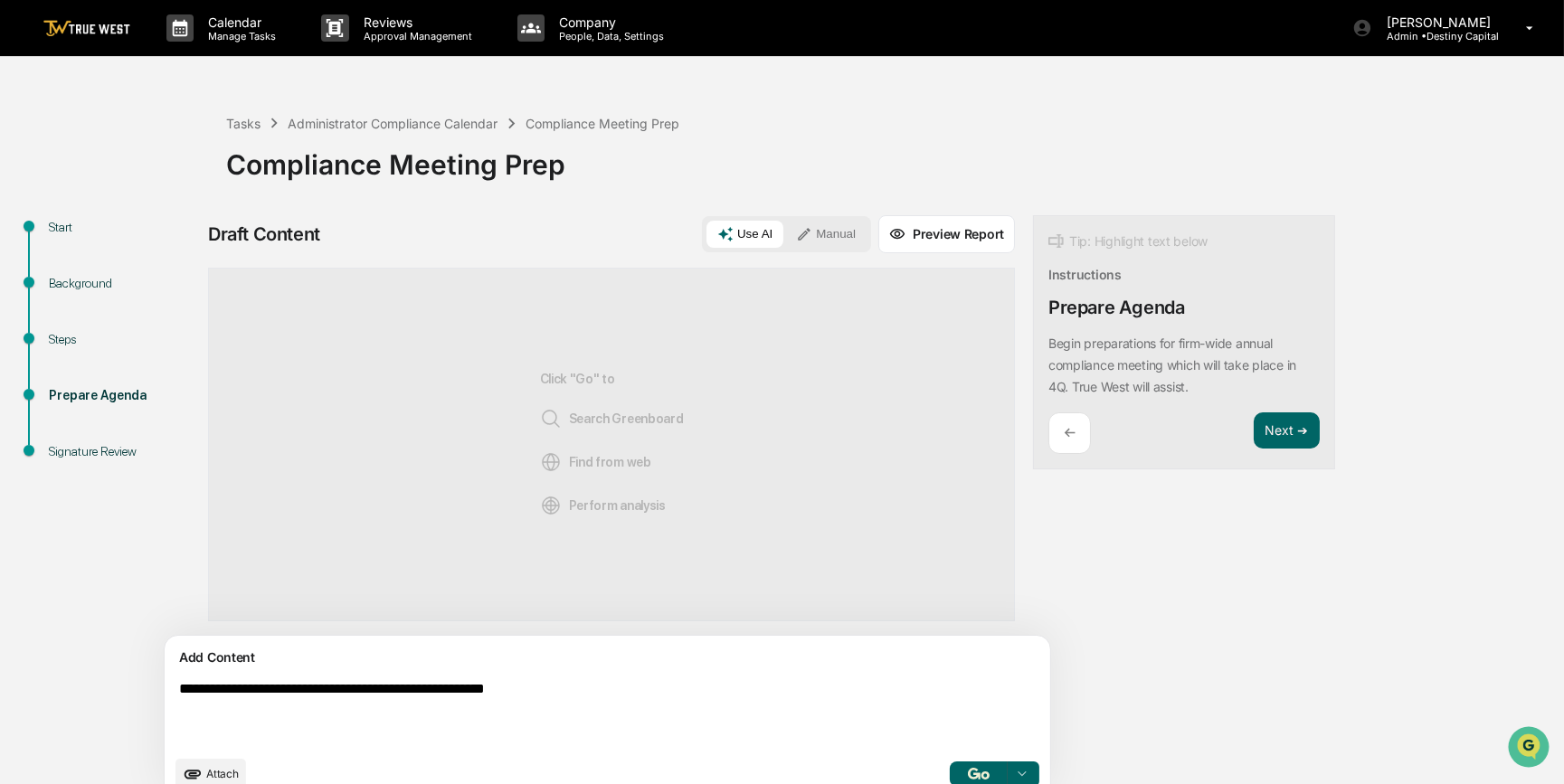
click at [785, 226] on button "Manual" at bounding box center [826, 234] width 81 height 27
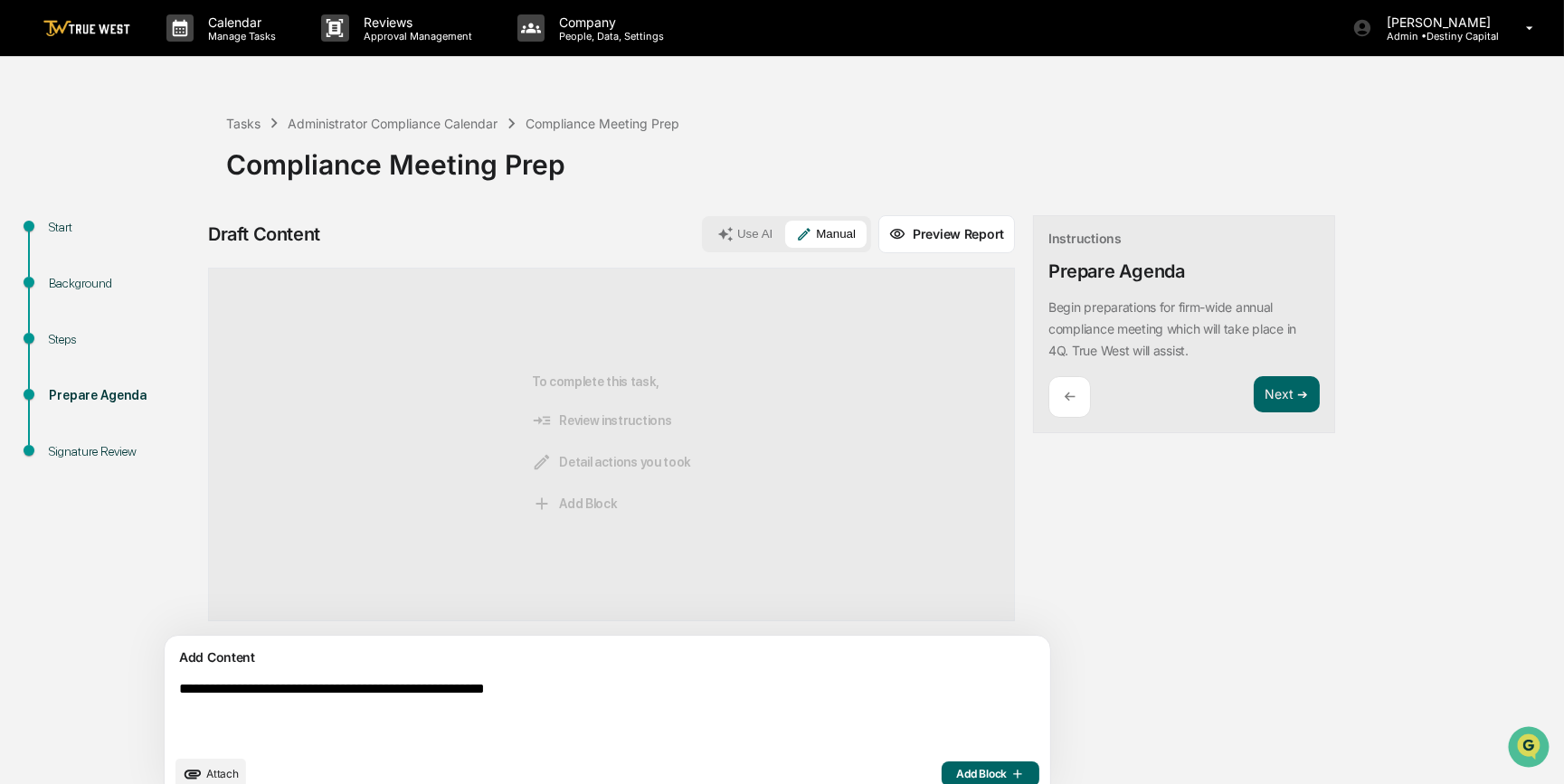
click at [623, 606] on textarea "**********" at bounding box center [564, 712] width 786 height 79
click at [778, 606] on textarea "**********" at bounding box center [564, 712] width 786 height 79
type textarea "**********"
click at [956, 606] on span "Add Block" at bounding box center [990, 773] width 69 height 14
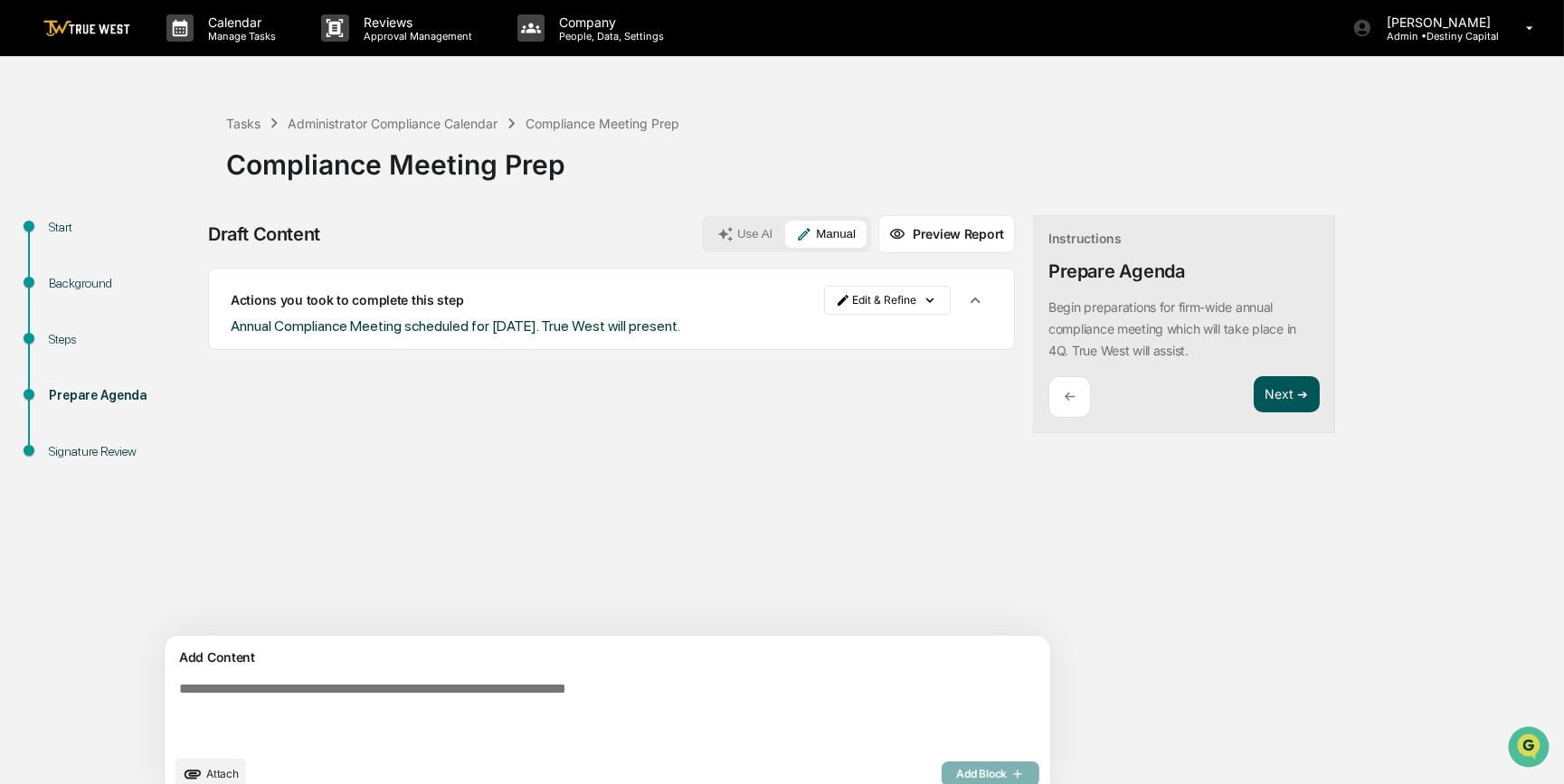
click at [1247, 396] on button "Next ➔" at bounding box center [1286, 394] width 66 height 37
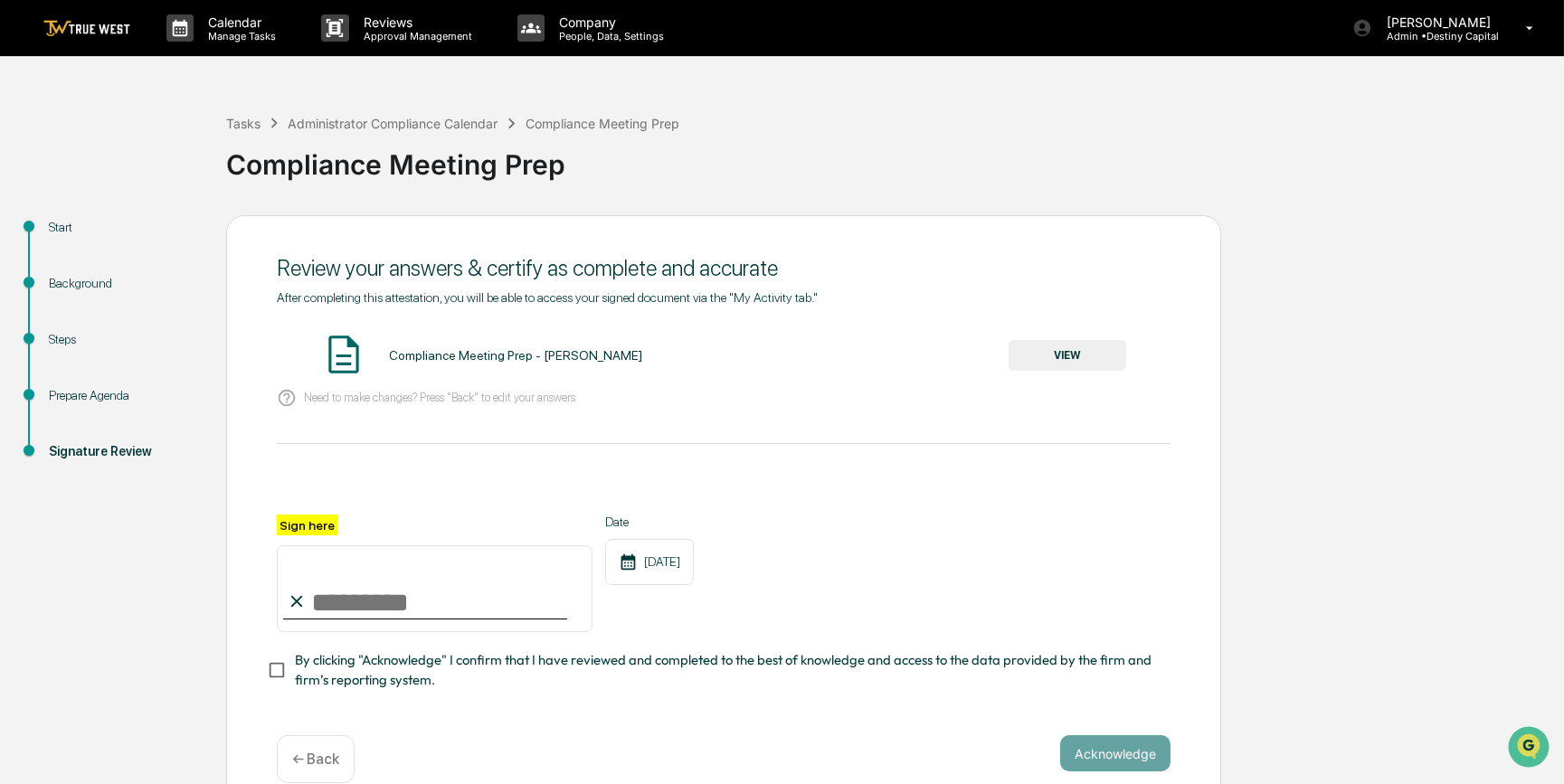
click at [376, 600] on input "Sign here" at bounding box center [435, 588] width 316 height 87
type input "*********"
click at [1048, 360] on button "VIEW" at bounding box center [1067, 355] width 118 height 31
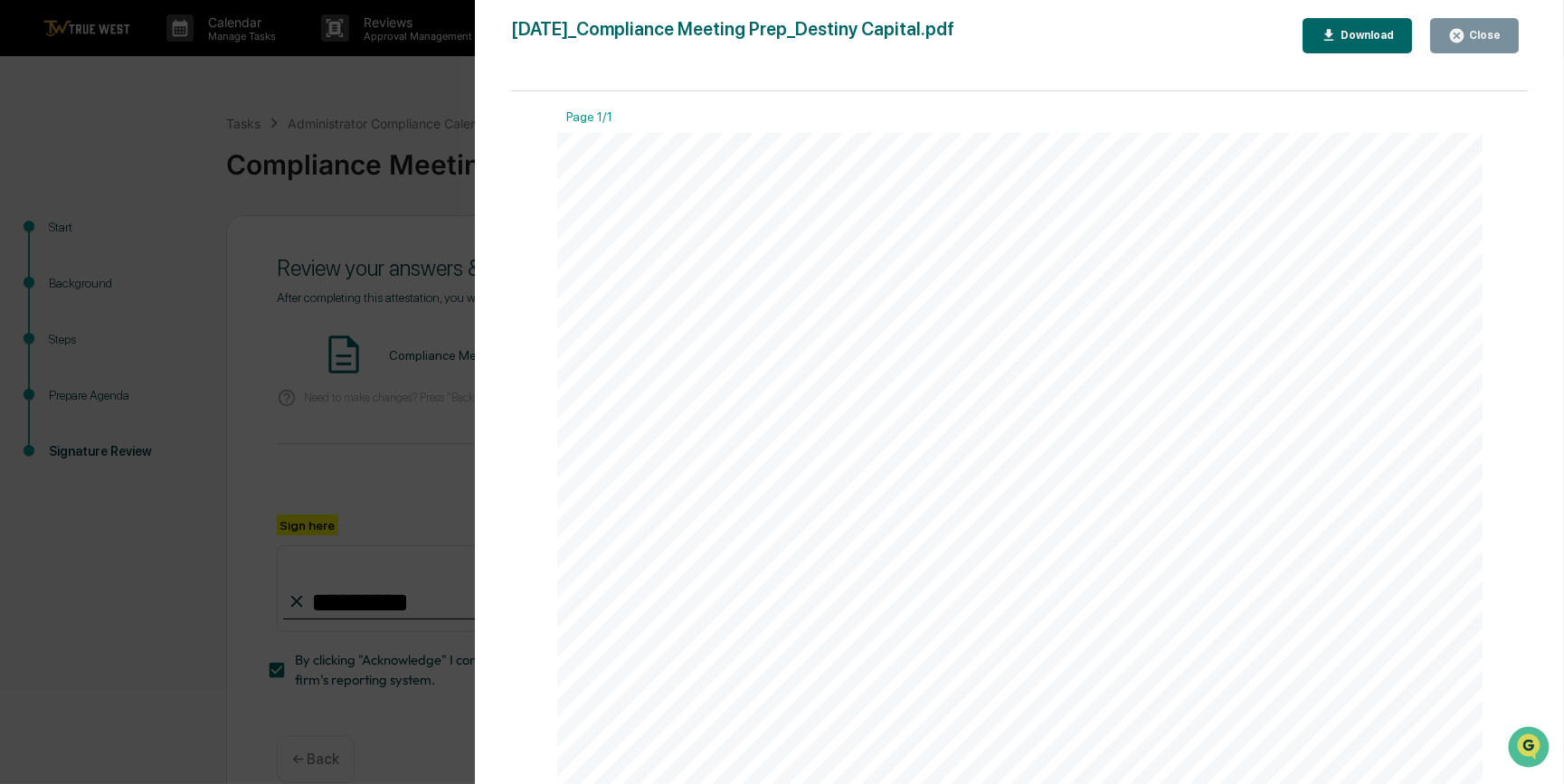
click at [358, 424] on div "Version History [DATE] 04:11 PM [PERSON_NAME] [DATE]_Compliance Meeting Prep_De…" at bounding box center [782, 392] width 1564 height 784
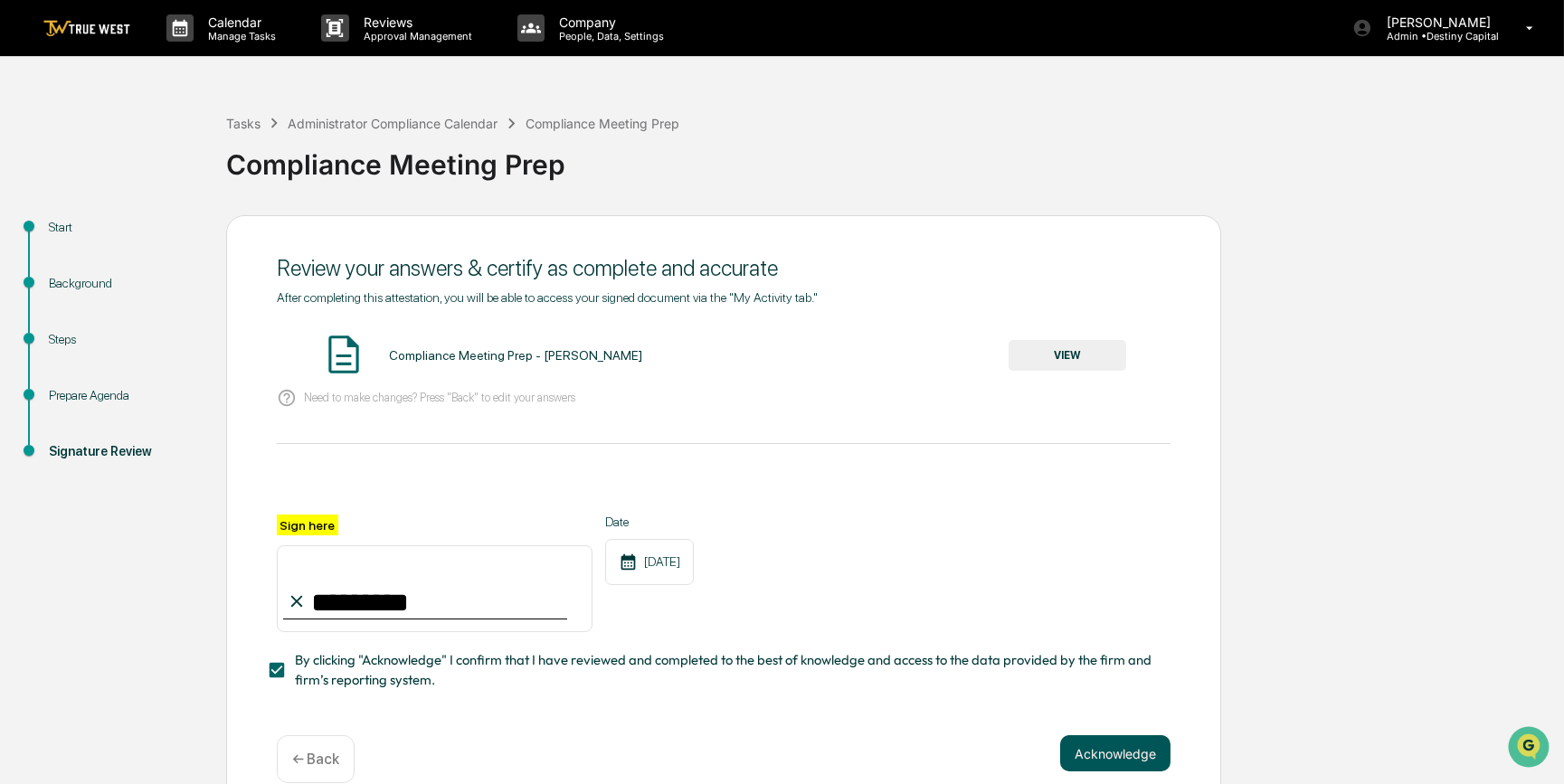
click at [1081, 606] on button "Acknowledge" at bounding box center [1115, 753] width 110 height 36
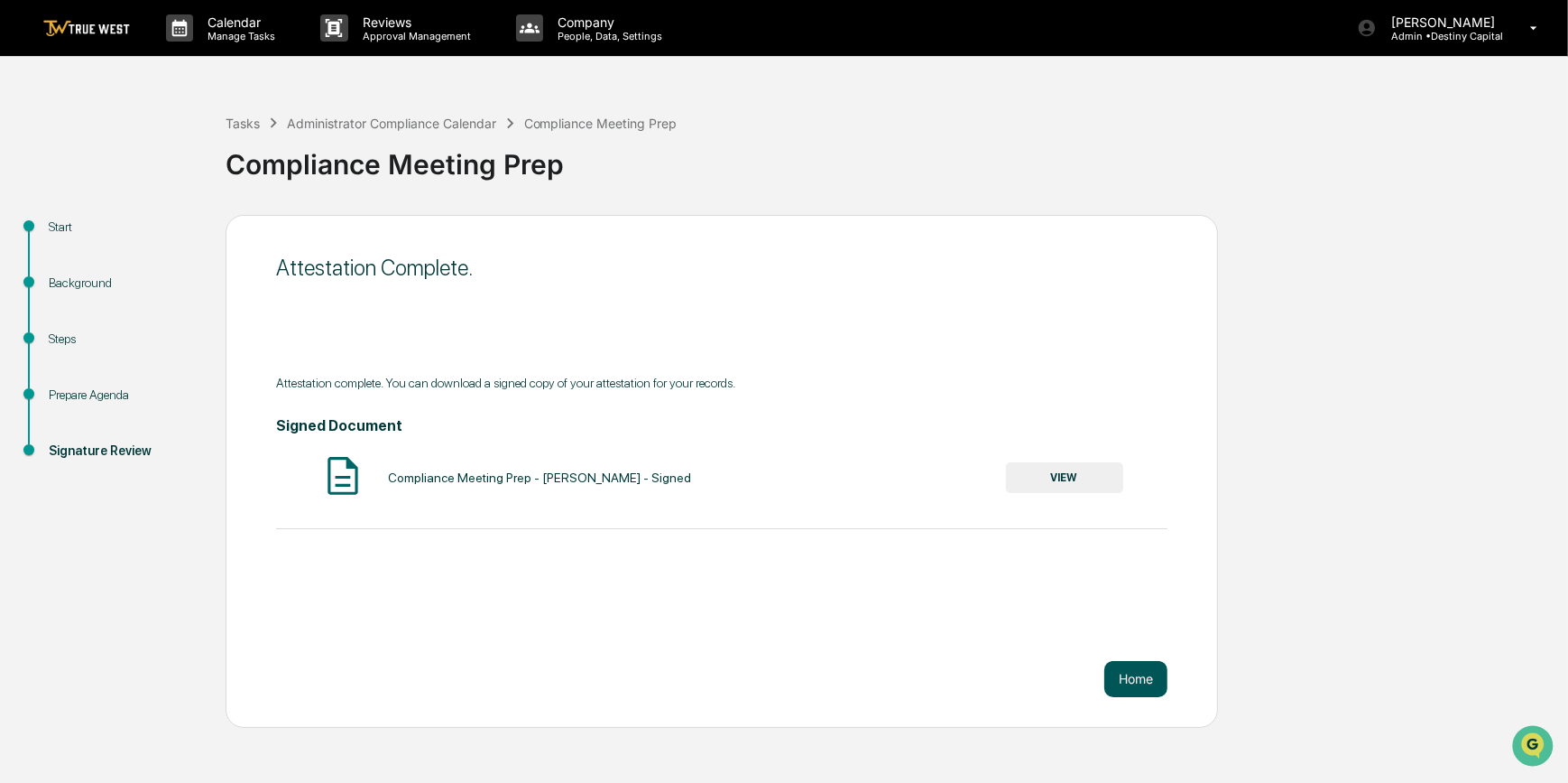
click at [1145, 605] on button "Home" at bounding box center [1136, 679] width 63 height 36
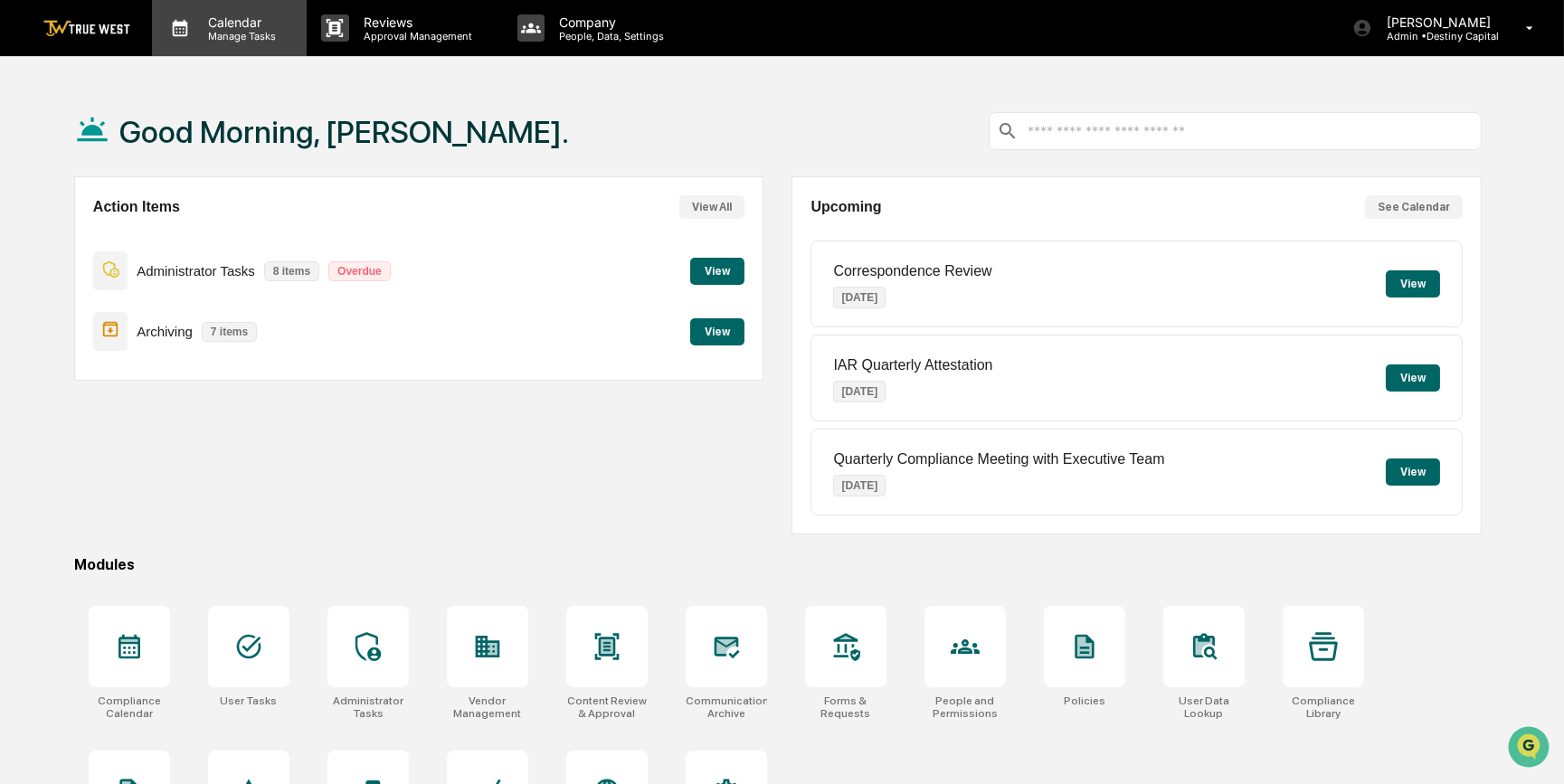
click at [209, 33] on p "Manage Tasks" at bounding box center [238, 35] width 91 height 12
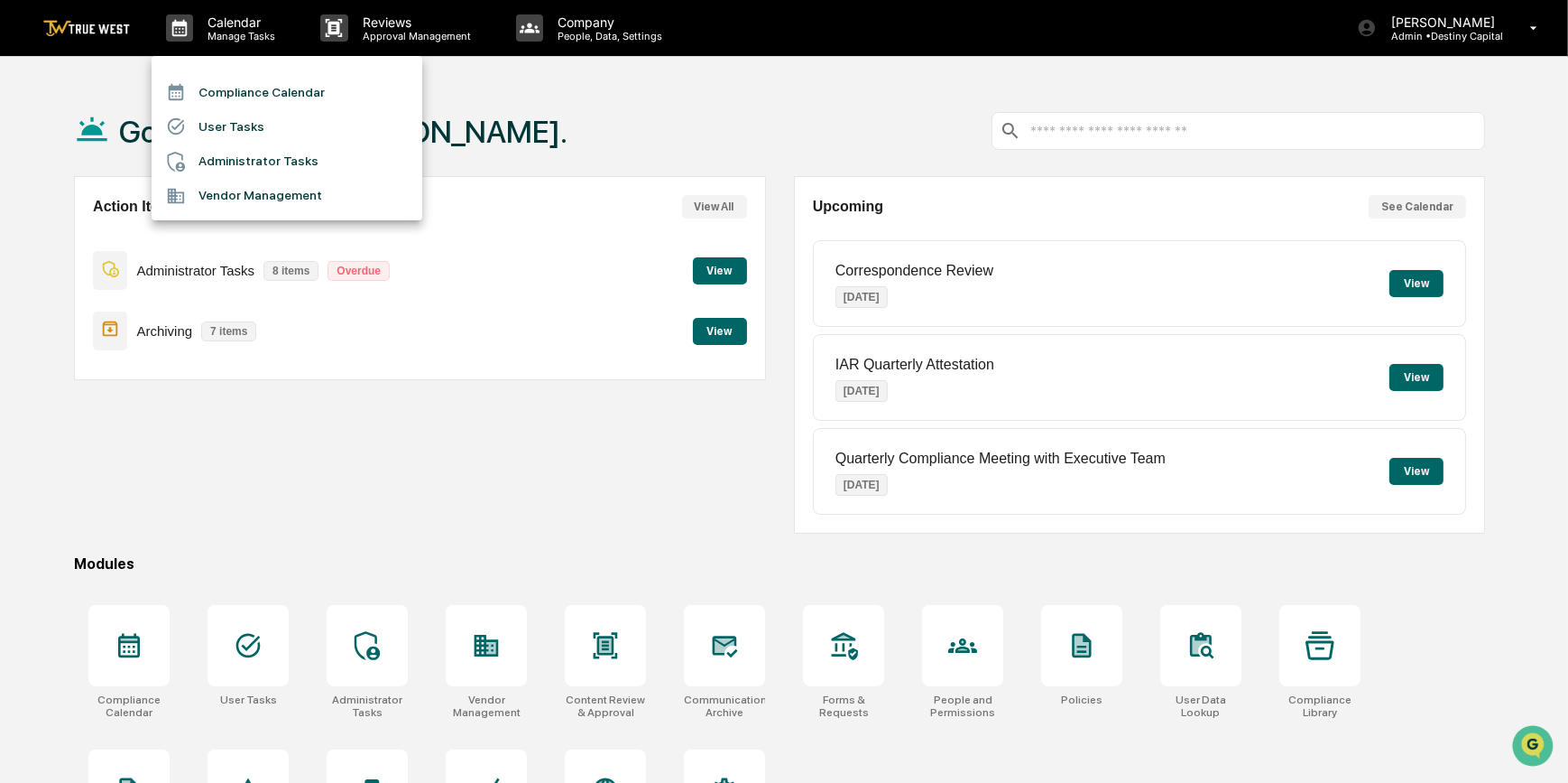
click at [249, 96] on li "Compliance Calendar" at bounding box center [287, 92] width 270 height 34
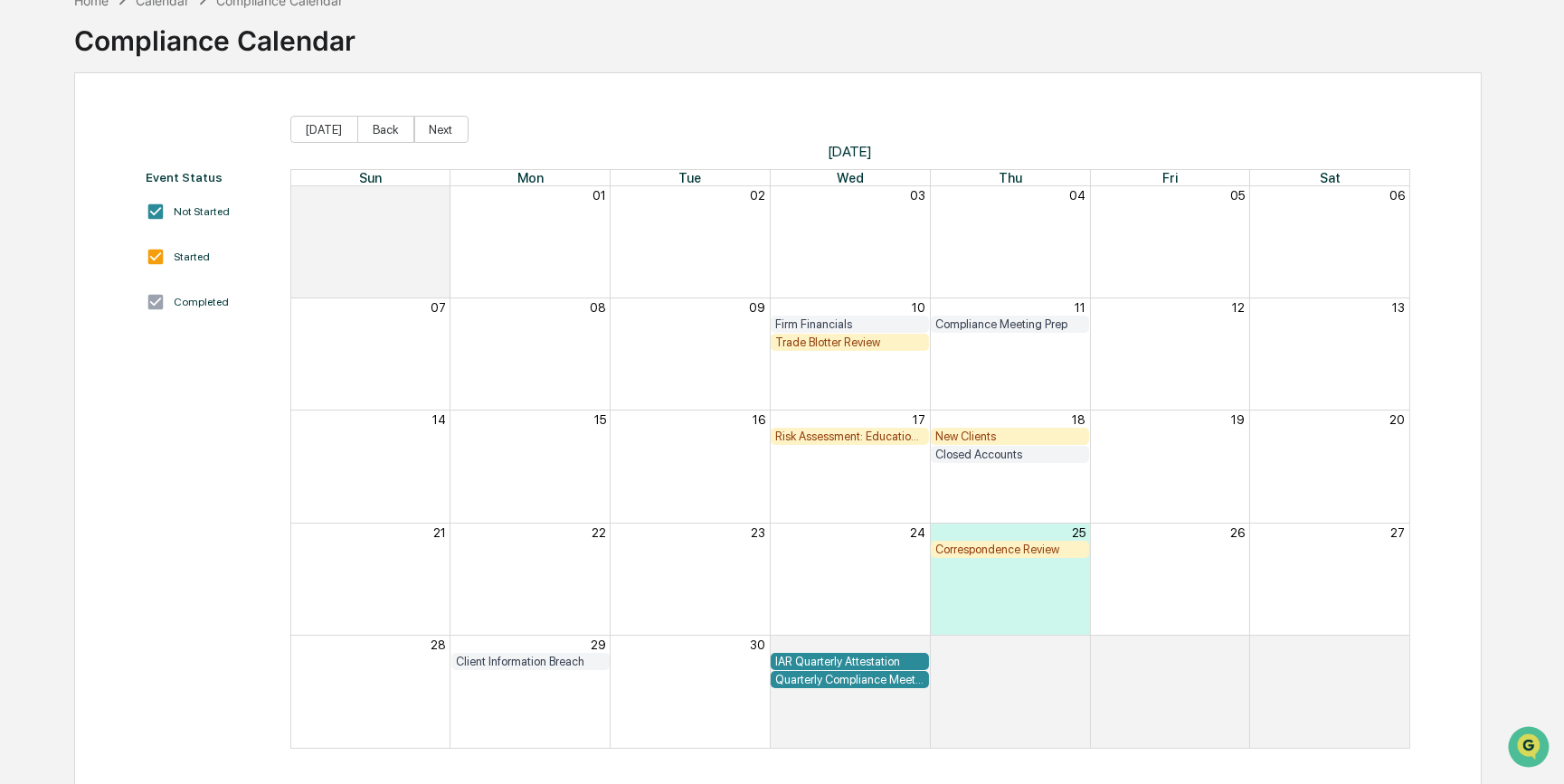
scroll to position [110, 0]
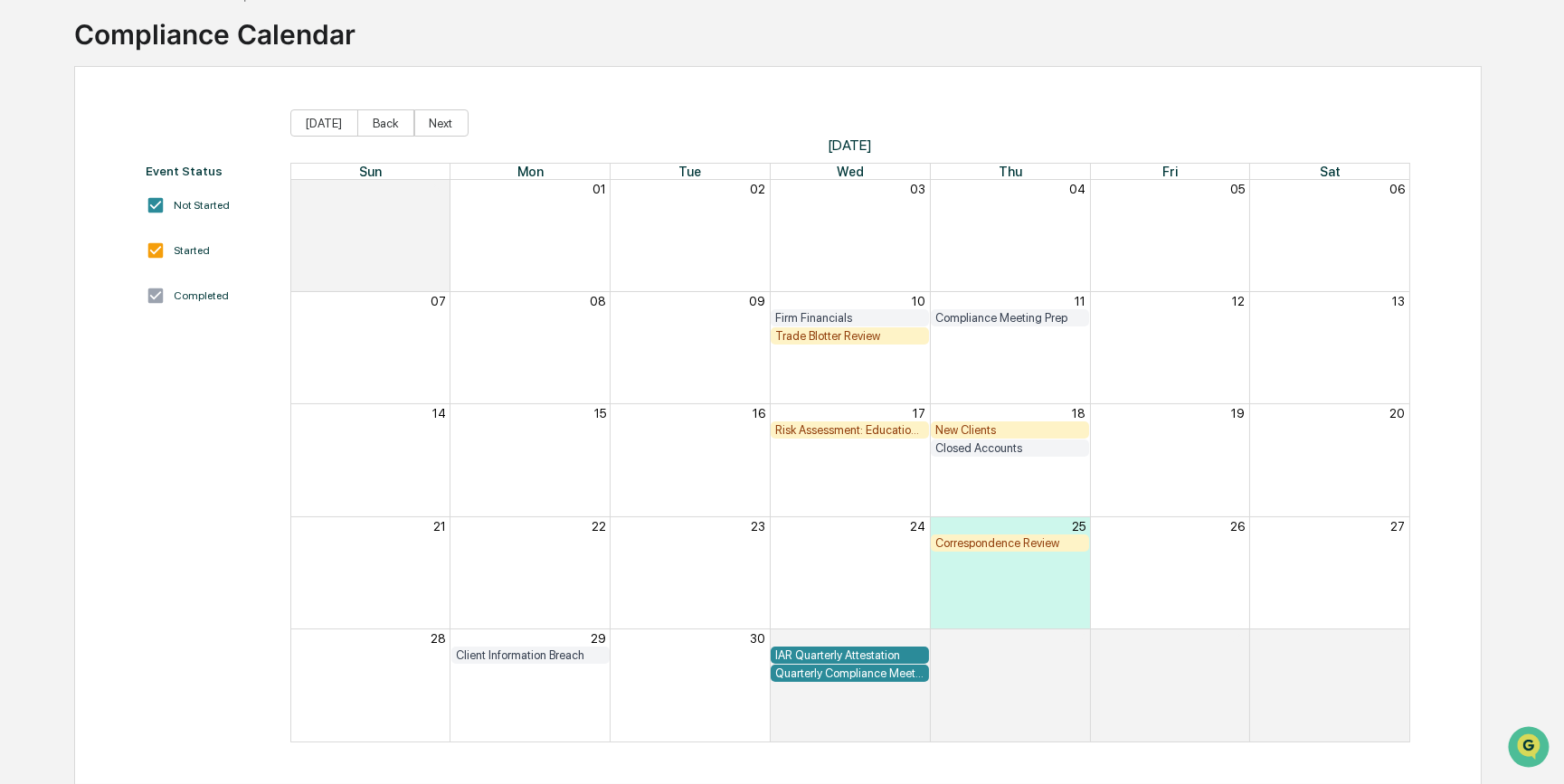
click at [1012, 544] on div "Correspondence Review" at bounding box center [1009, 543] width 149 height 13
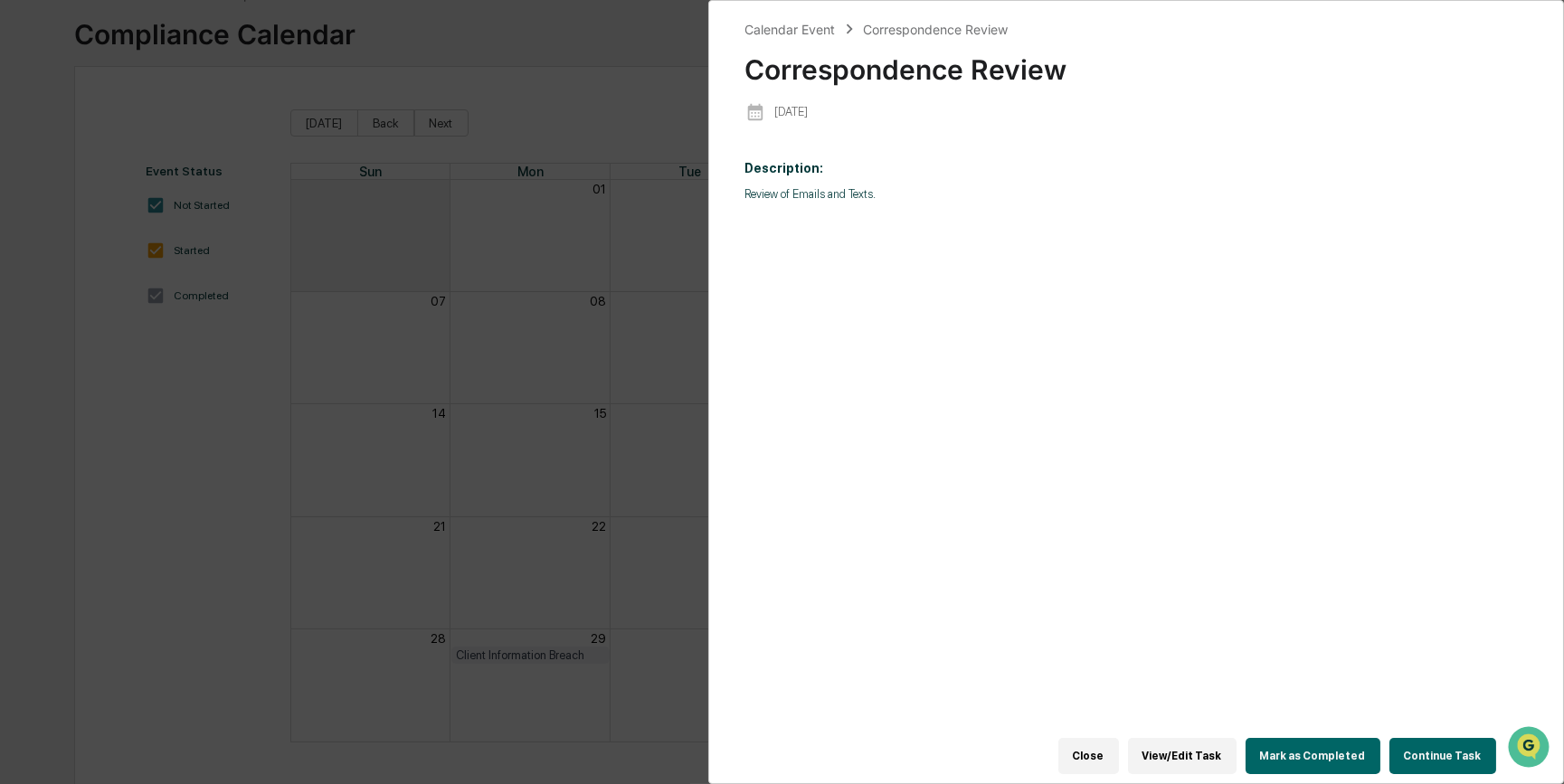
click at [1247, 606] on button "Continue Task" at bounding box center [1441, 755] width 106 height 36
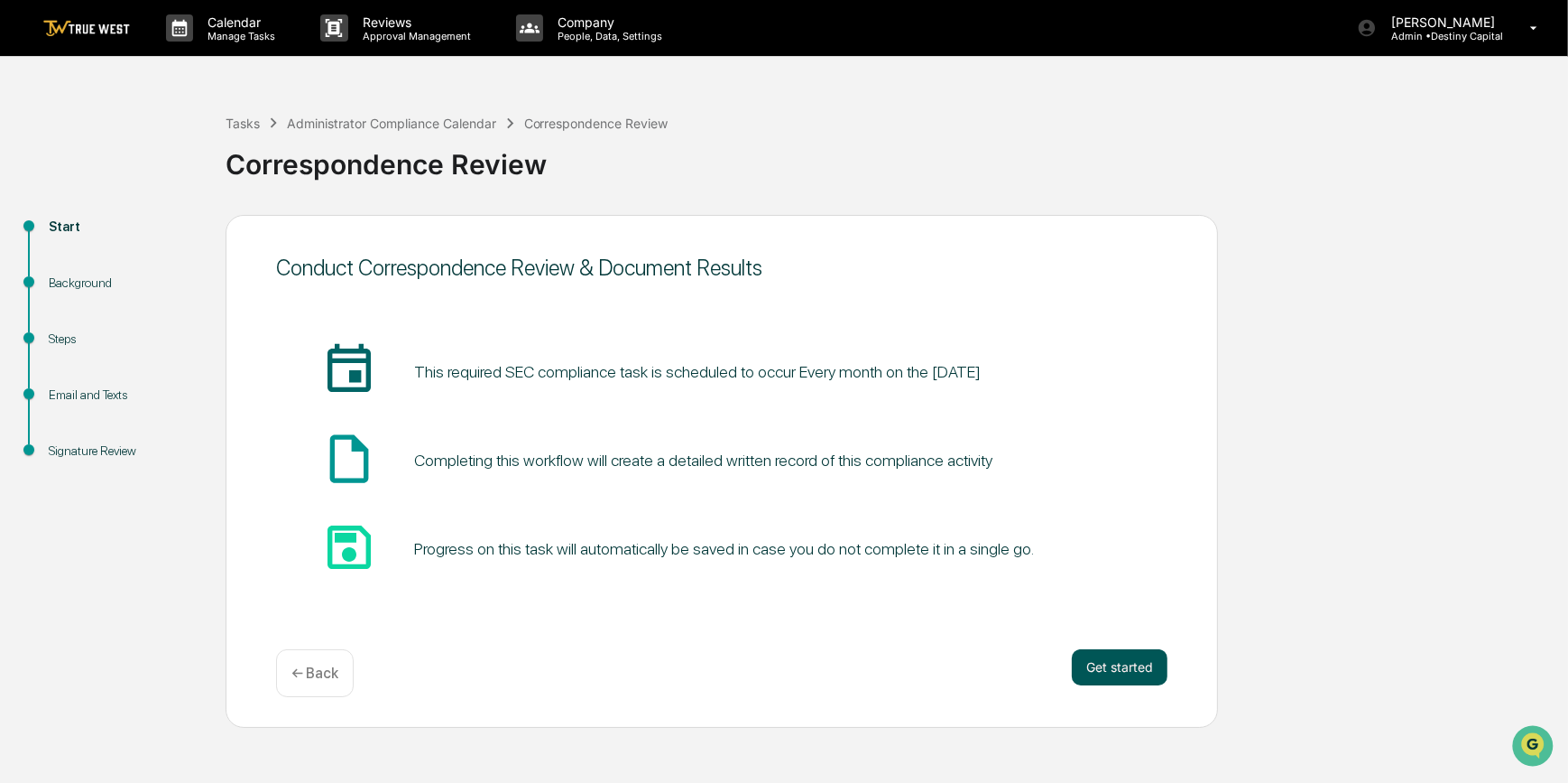
click at [1101, 605] on button "Get started" at bounding box center [1120, 667] width 96 height 36
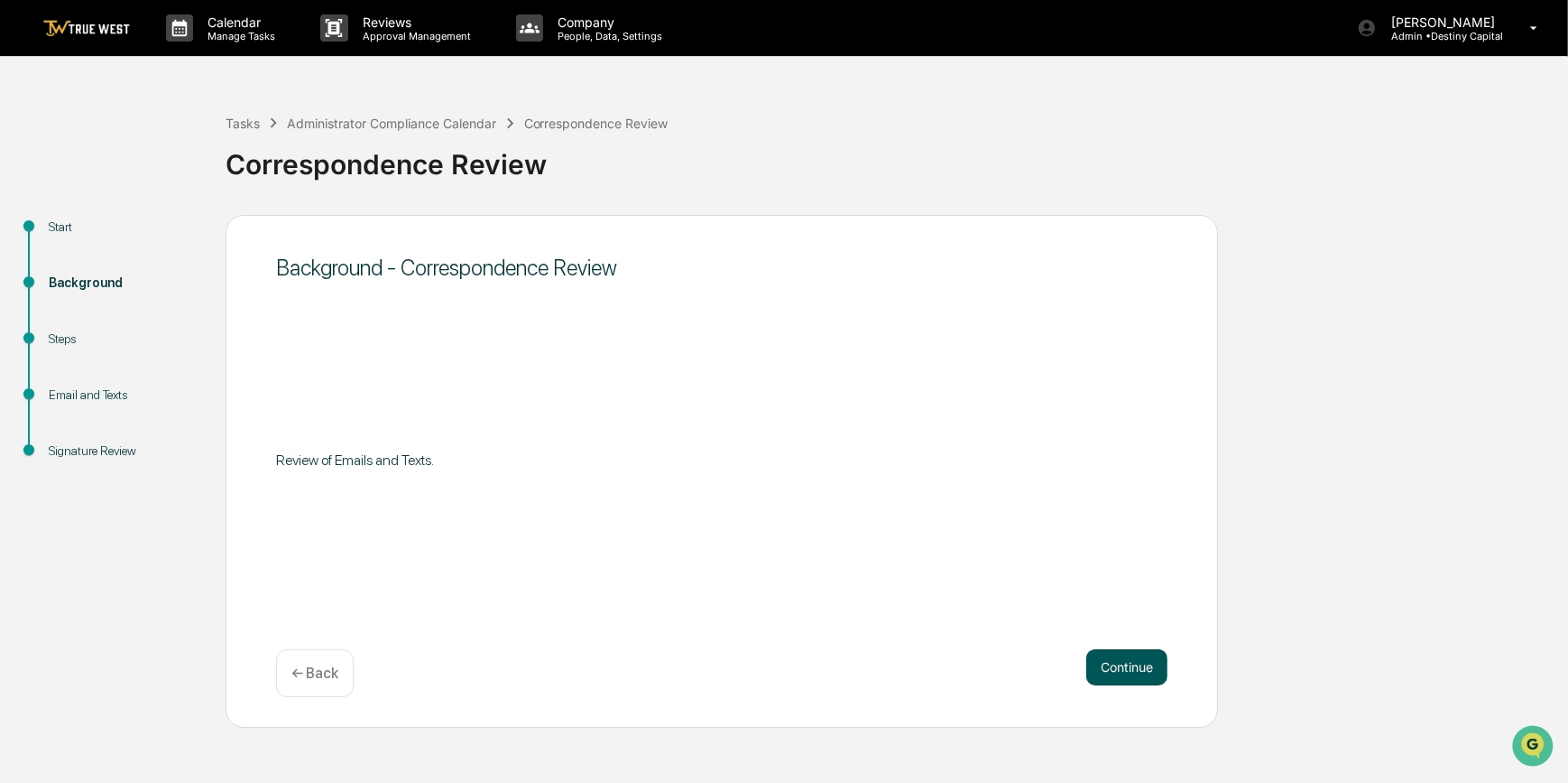
click at [1117, 605] on button "Continue" at bounding box center [1127, 667] width 81 height 36
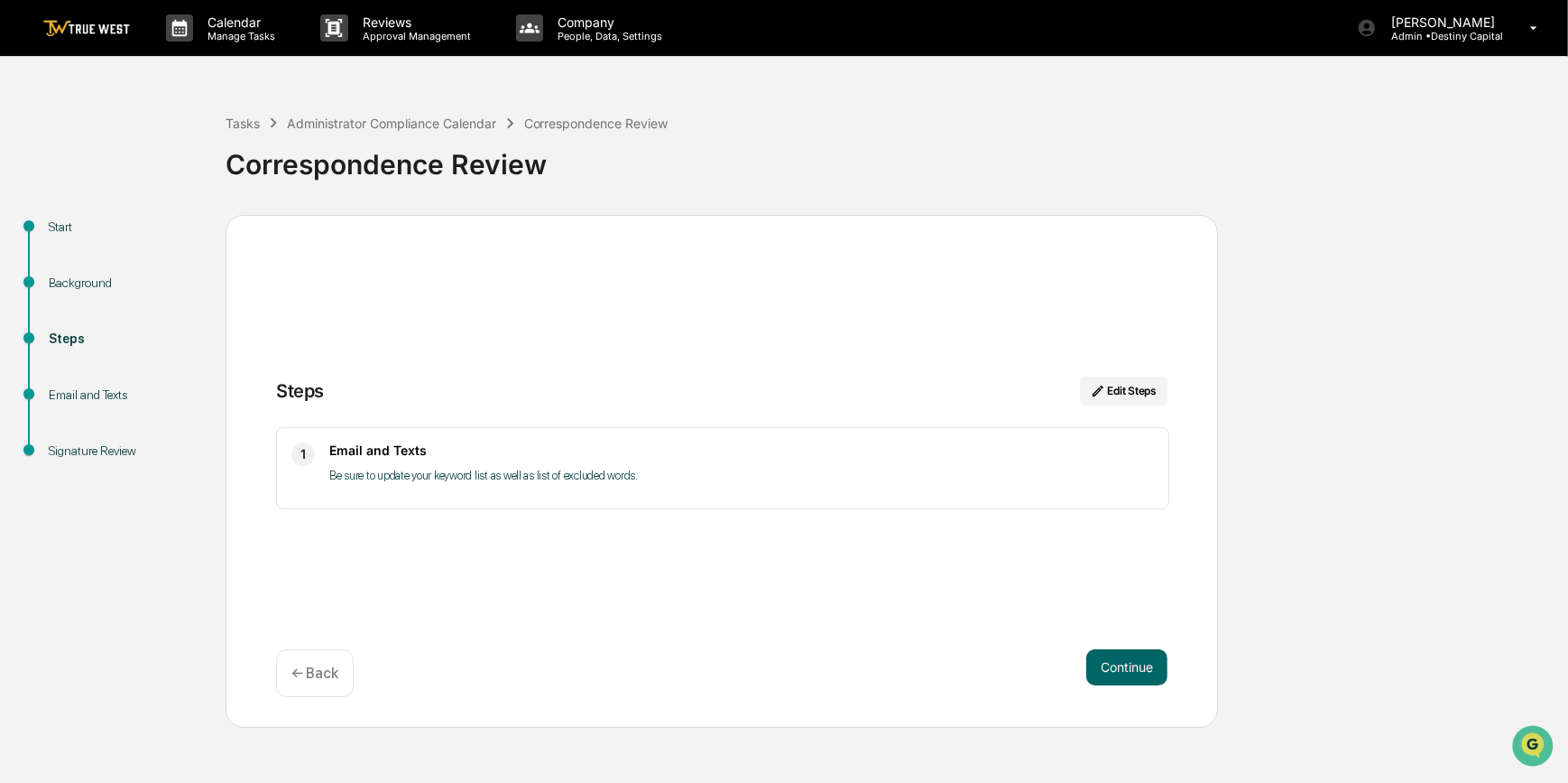
click at [1117, 605] on button "Continue" at bounding box center [1127, 667] width 81 height 36
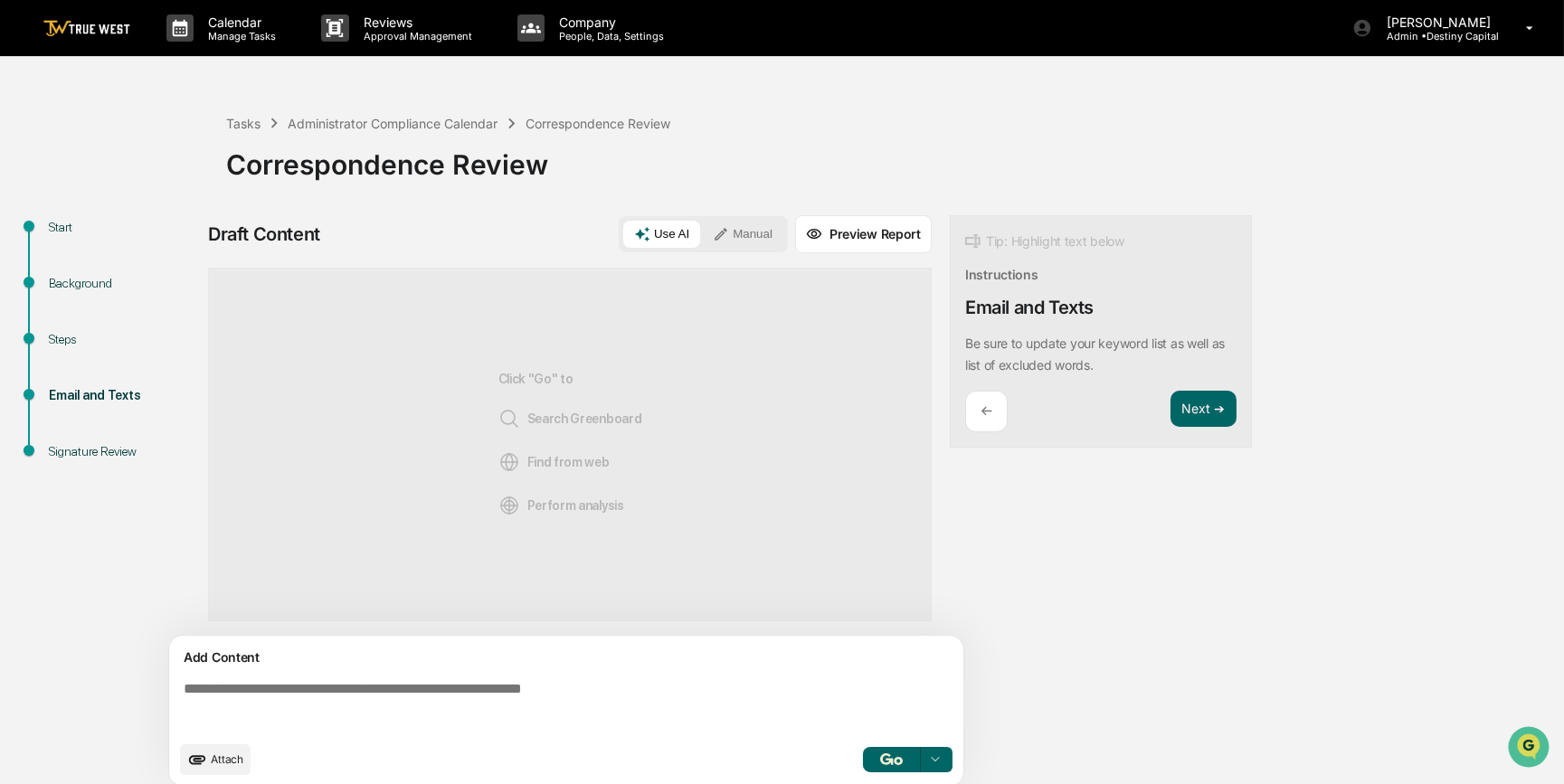
click at [592, 606] on textarea at bounding box center [569, 706] width 786 height 65
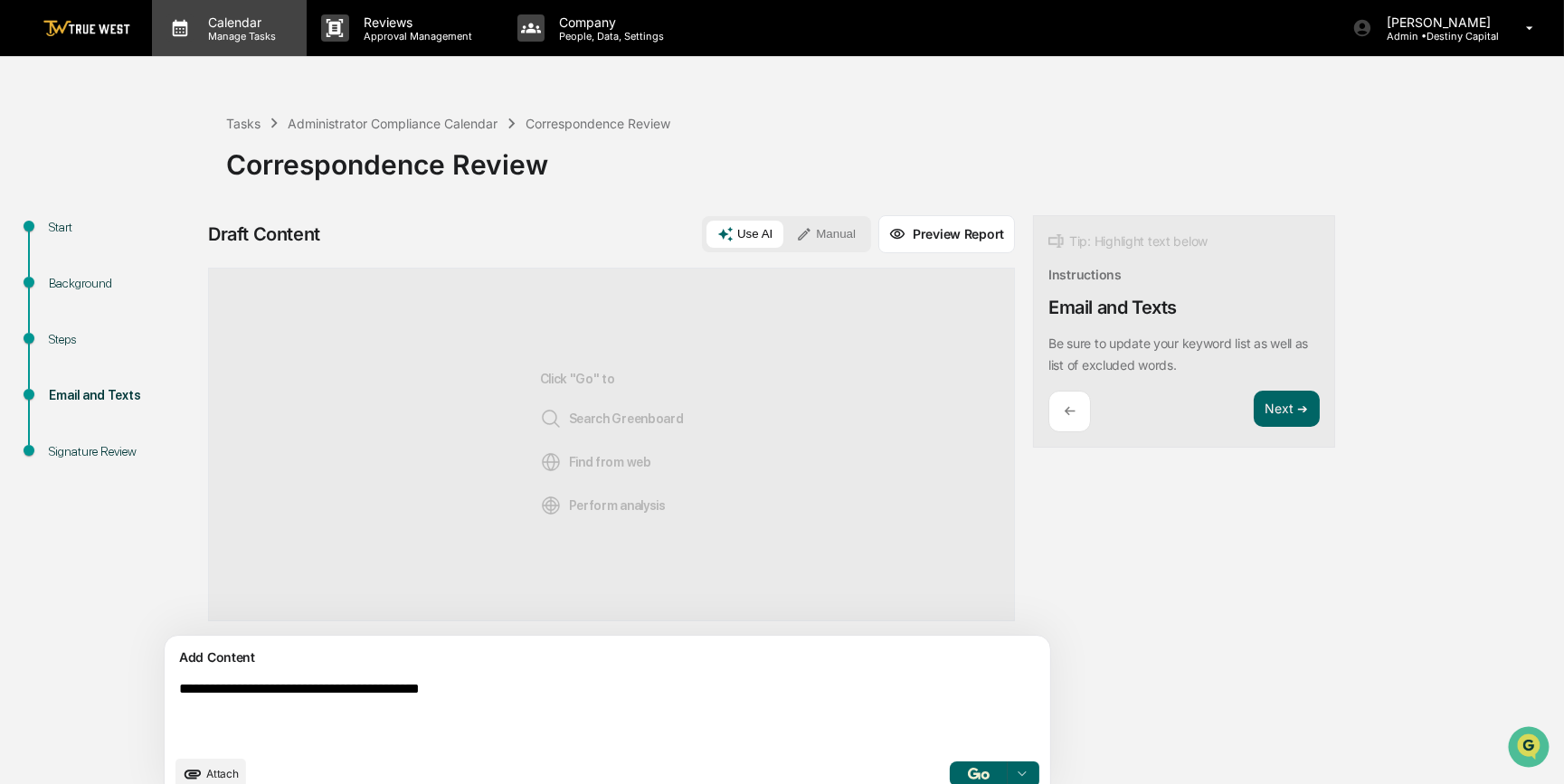
type textarea "**********"
